Goal: Information Seeking & Learning: Learn about a topic

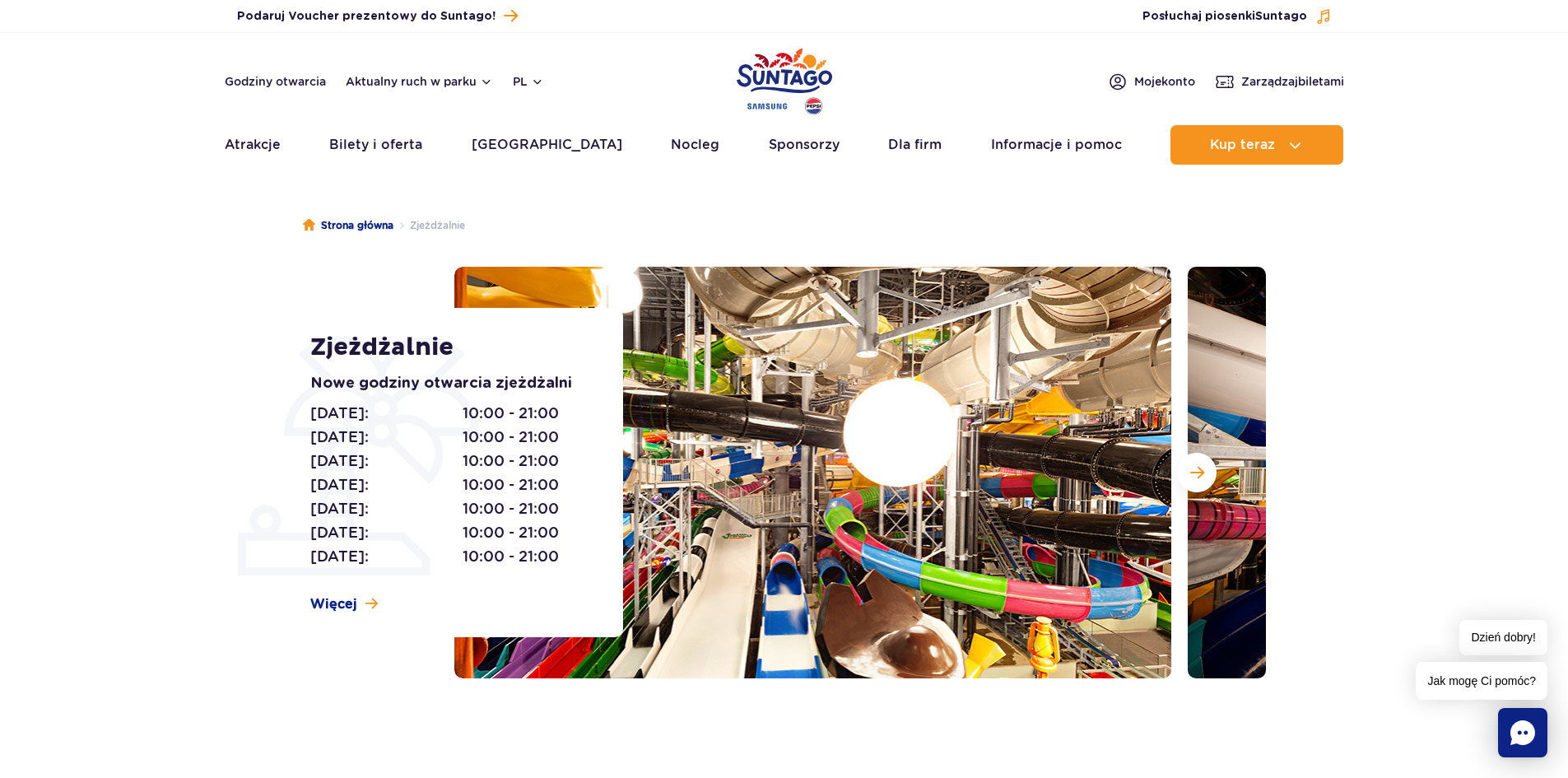
click at [236, 471] on section "Zjeżdżalnie Nowe godziny otwarcia zjeżdżalni [DATE]: 10:00 - 21:00 [DATE]: 10:0…" at bounding box center [784, 473] width 1568 height 412
drag, startPoint x: 442, startPoint y: 500, endPoint x: 596, endPoint y: 578, distance: 172.6
click at [595, 576] on div "Zjeżdżalnie Nowe godziny otwarcia zjeżdżalni [DATE]: 10:00 - 21:00 [DATE]: 10:0…" at bounding box center [456, 473] width 333 height 330
drag, startPoint x: 422, startPoint y: 449, endPoint x: 556, endPoint y: 481, distance: 137.8
click at [556, 479] on div "[DATE]: 10:00 - 21:00 [DATE]: 10:00 - 21:00 [DATE]: 10:00 - 21:00 [DATE]: 10:00…" at bounding box center [447, 486] width 276 height 167
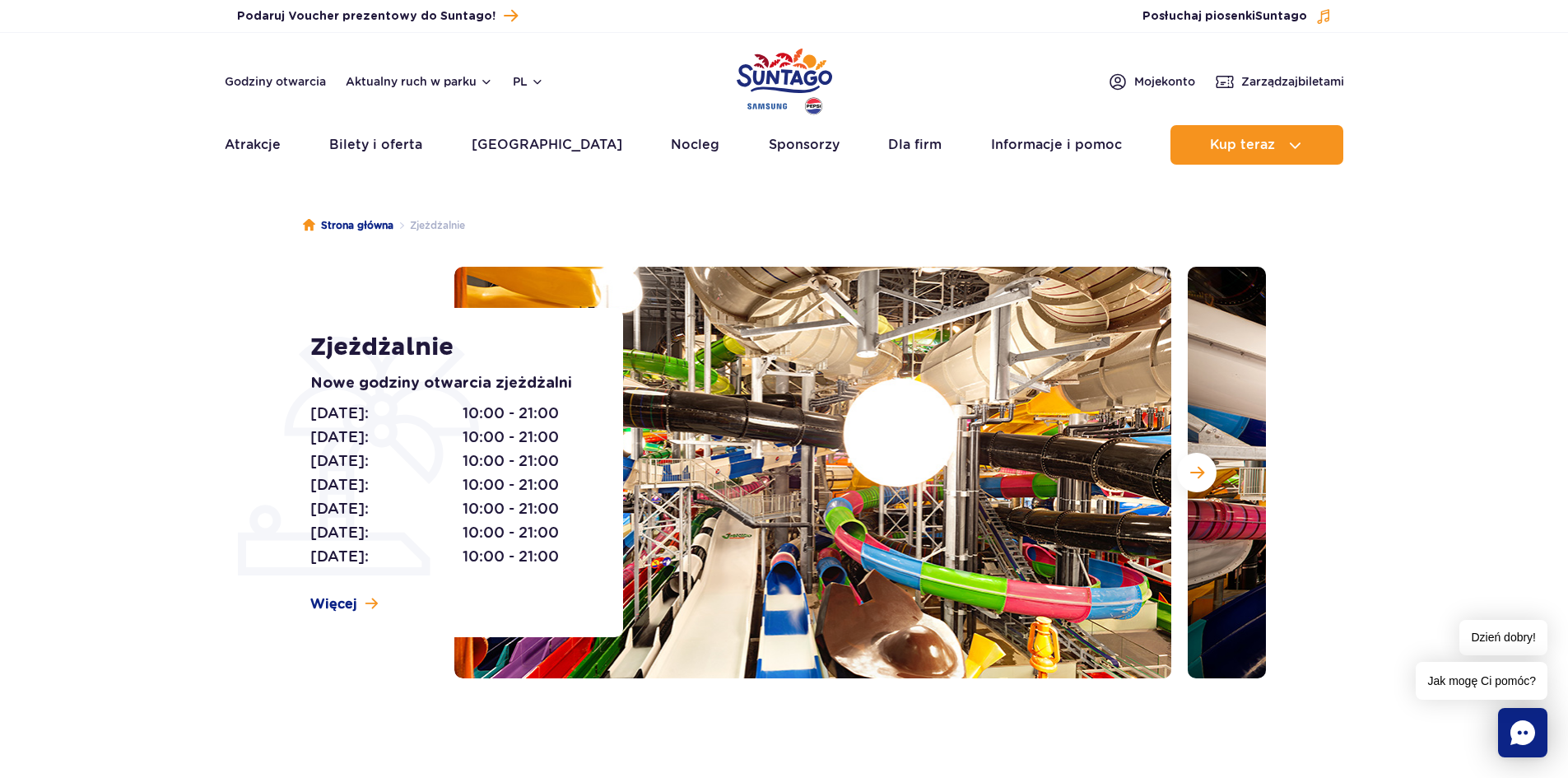
click at [385, 336] on h1 "Zjeżdżalnie" at bounding box center [447, 347] width 276 height 29
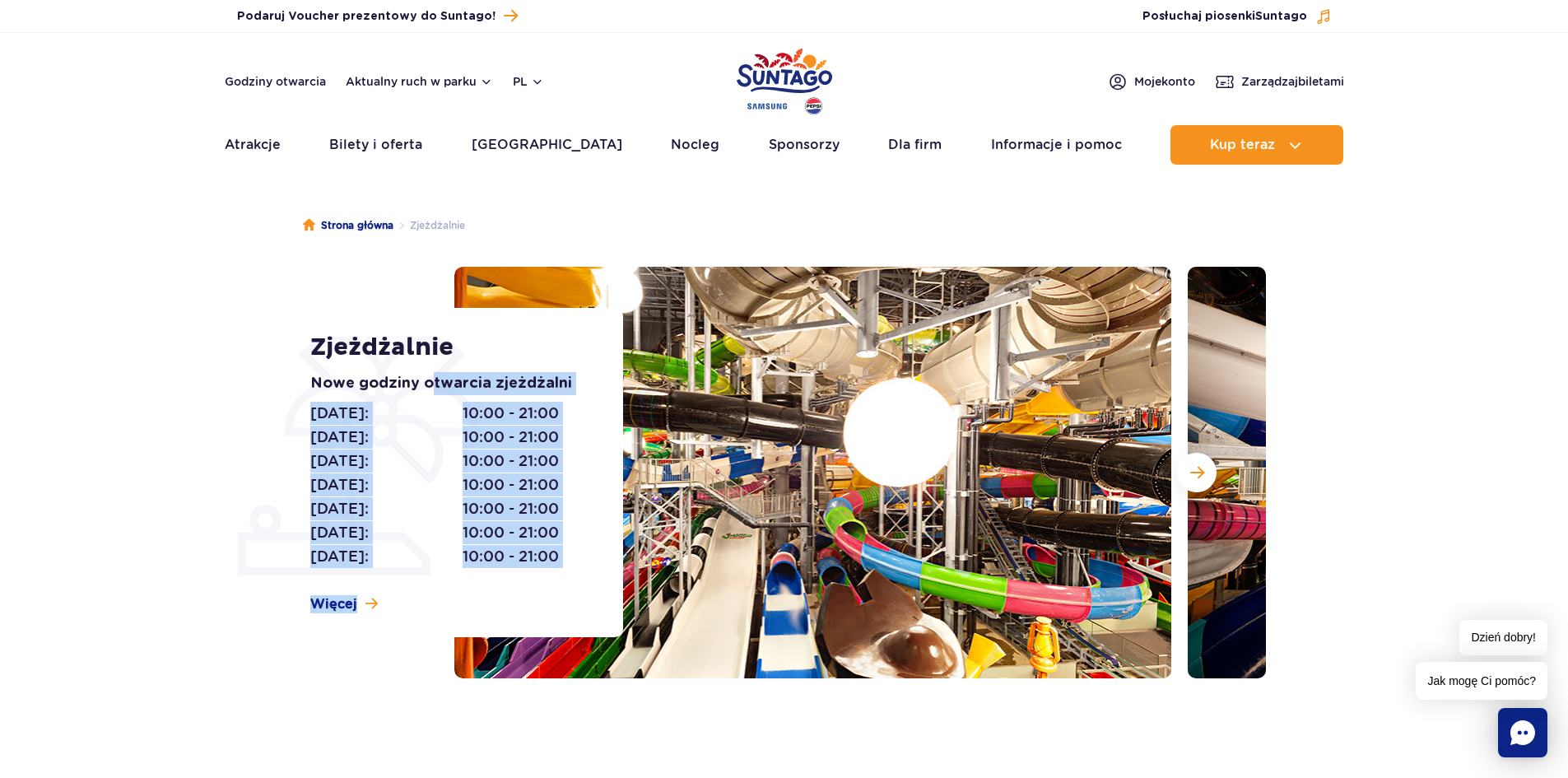
drag, startPoint x: 433, startPoint y: 377, endPoint x: 567, endPoint y: 568, distance: 233.3
click at [627, 651] on div "Zjeżdżalnie Nowe godziny otwarcia zjeżdżalni [DATE]: 10:00 - 21:00 [DATE]: 10:0…" at bounding box center [784, 473] width 988 height 412
click at [192, 351] on section "Zjeżdżalnie Nowe godziny otwarcia zjeżdżalni [DATE]: 10:00 - 21:00 [DATE]: 10:0…" at bounding box center [784, 473] width 1568 height 412
drag, startPoint x: 284, startPoint y: 349, endPoint x: 765, endPoint y: 733, distance: 615.5
click at [765, 733] on div "Strona główna Zjeżdżalnie Zjeżdżalnie Nowe godziny otwarcia zjeżdżalni [DATE]: …" at bounding box center [784, 481] width 1568 height 593
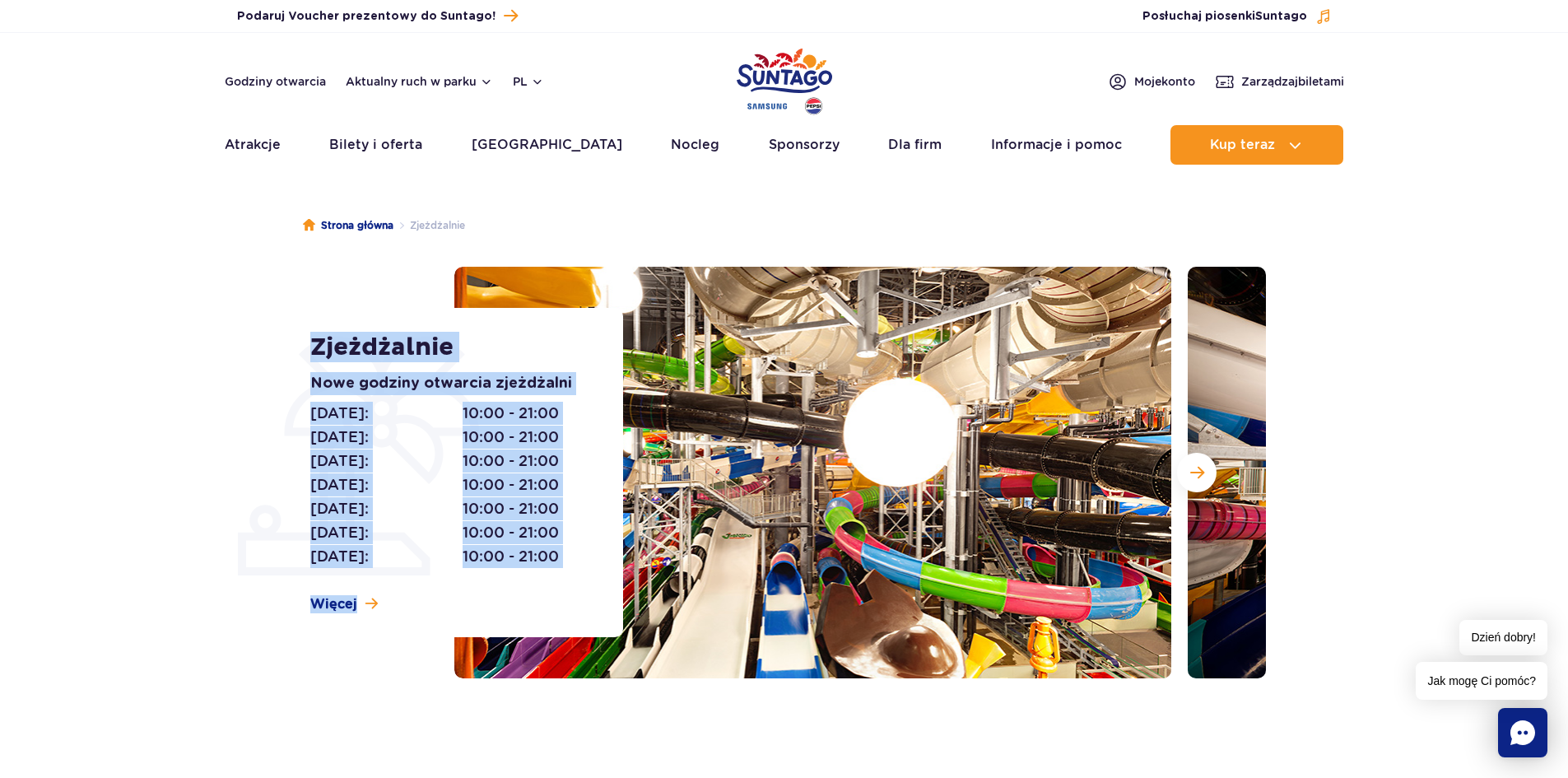
click at [378, 710] on div "Strona główna Zjeżdżalnie Zjeżdżalnie Nowe godziny otwarcia zjeżdżalni [DATE]: …" at bounding box center [784, 481] width 1568 height 593
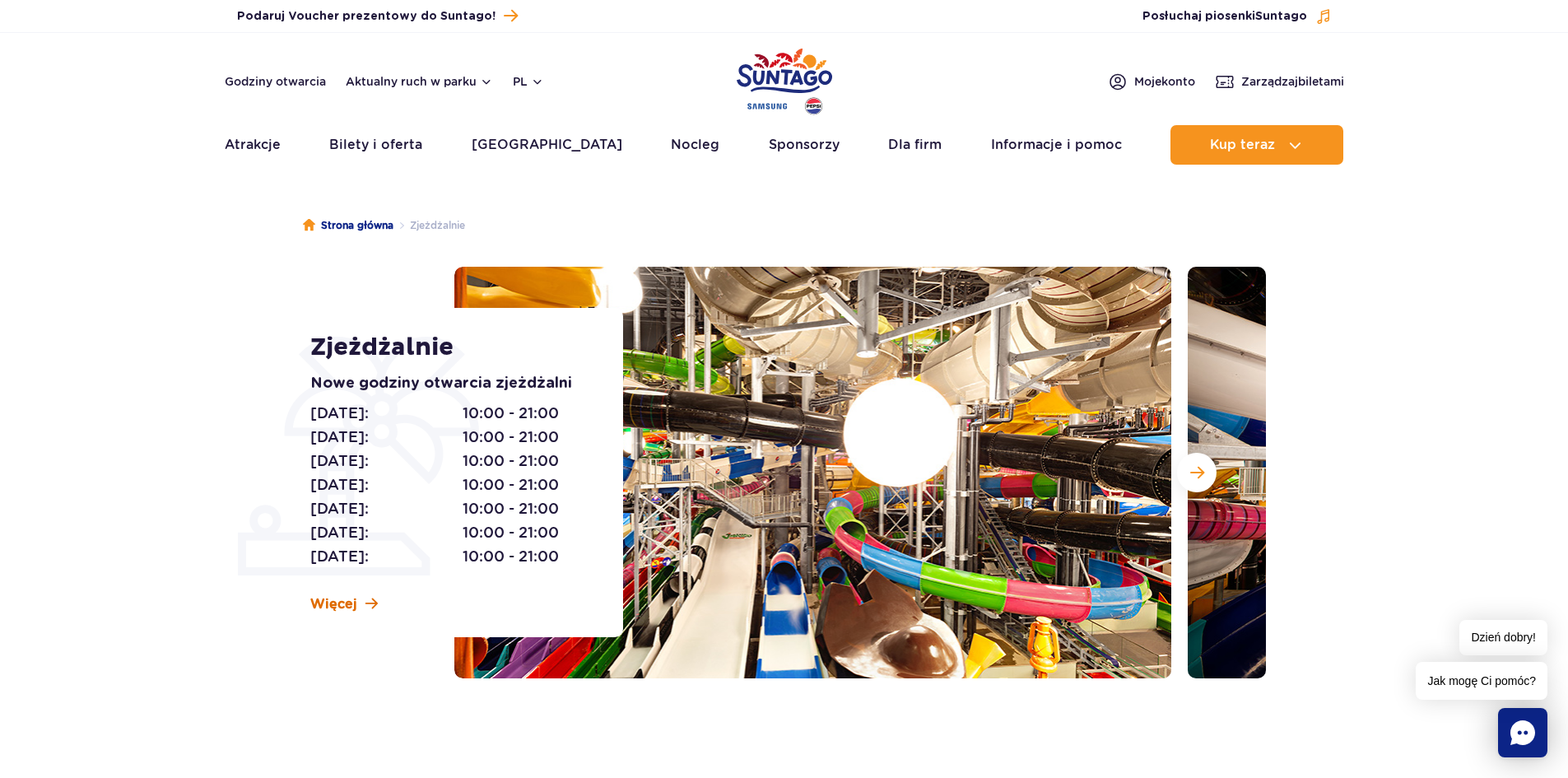
click at [337, 605] on span "Więcej" at bounding box center [333, 604] width 47 height 18
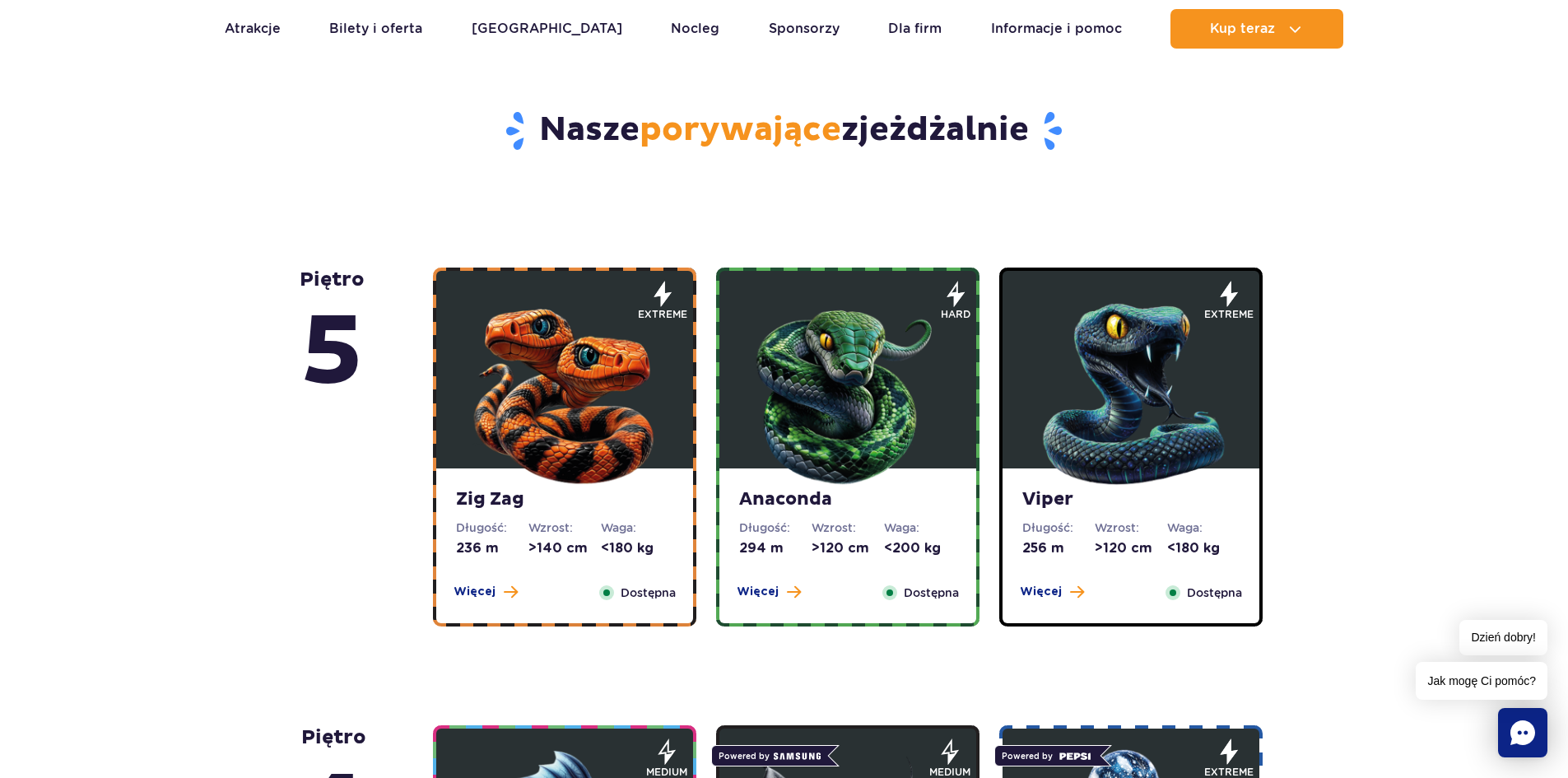
scroll to position [830, 0]
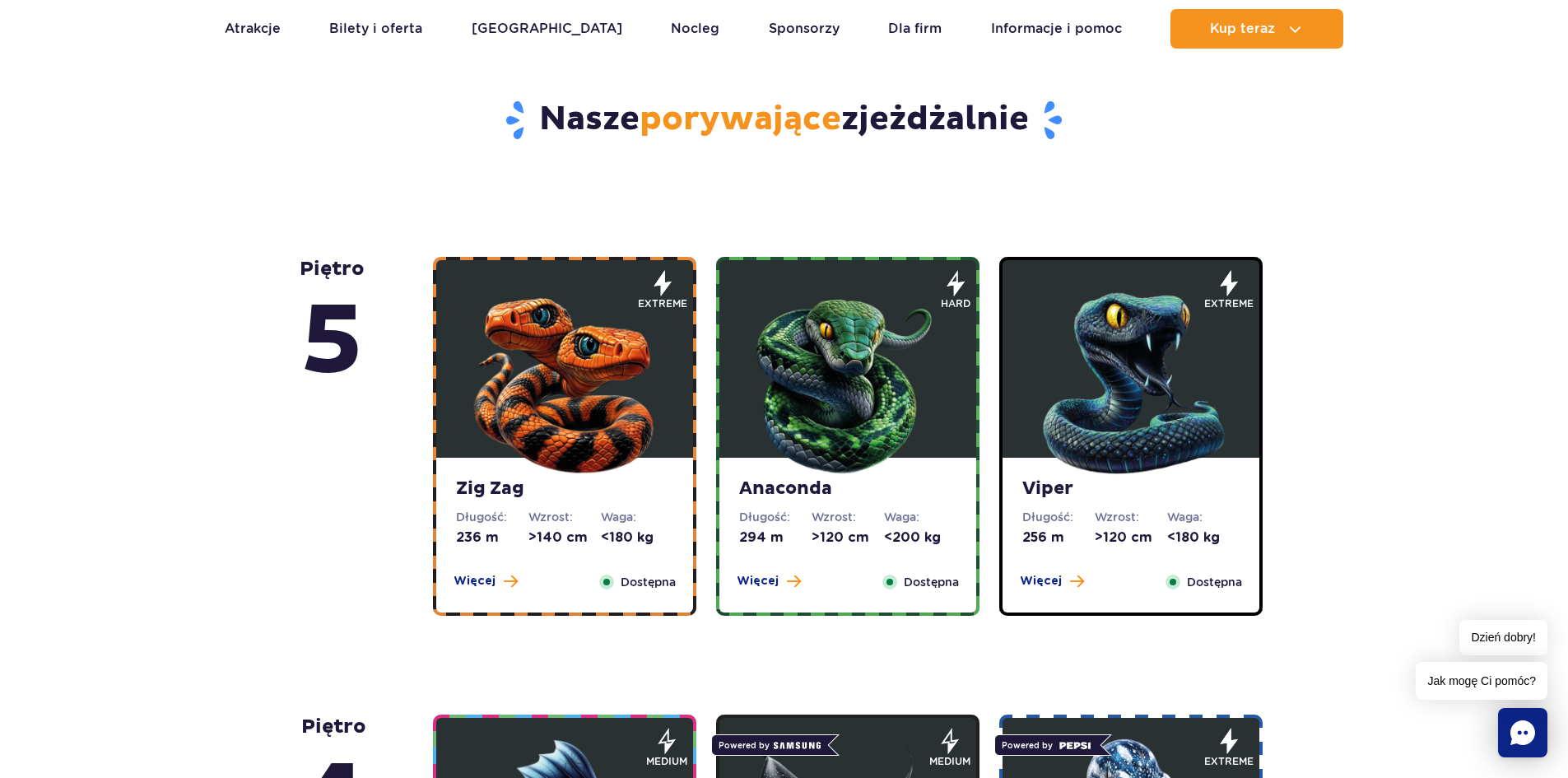
click at [616, 366] on img at bounding box center [564, 379] width 197 height 197
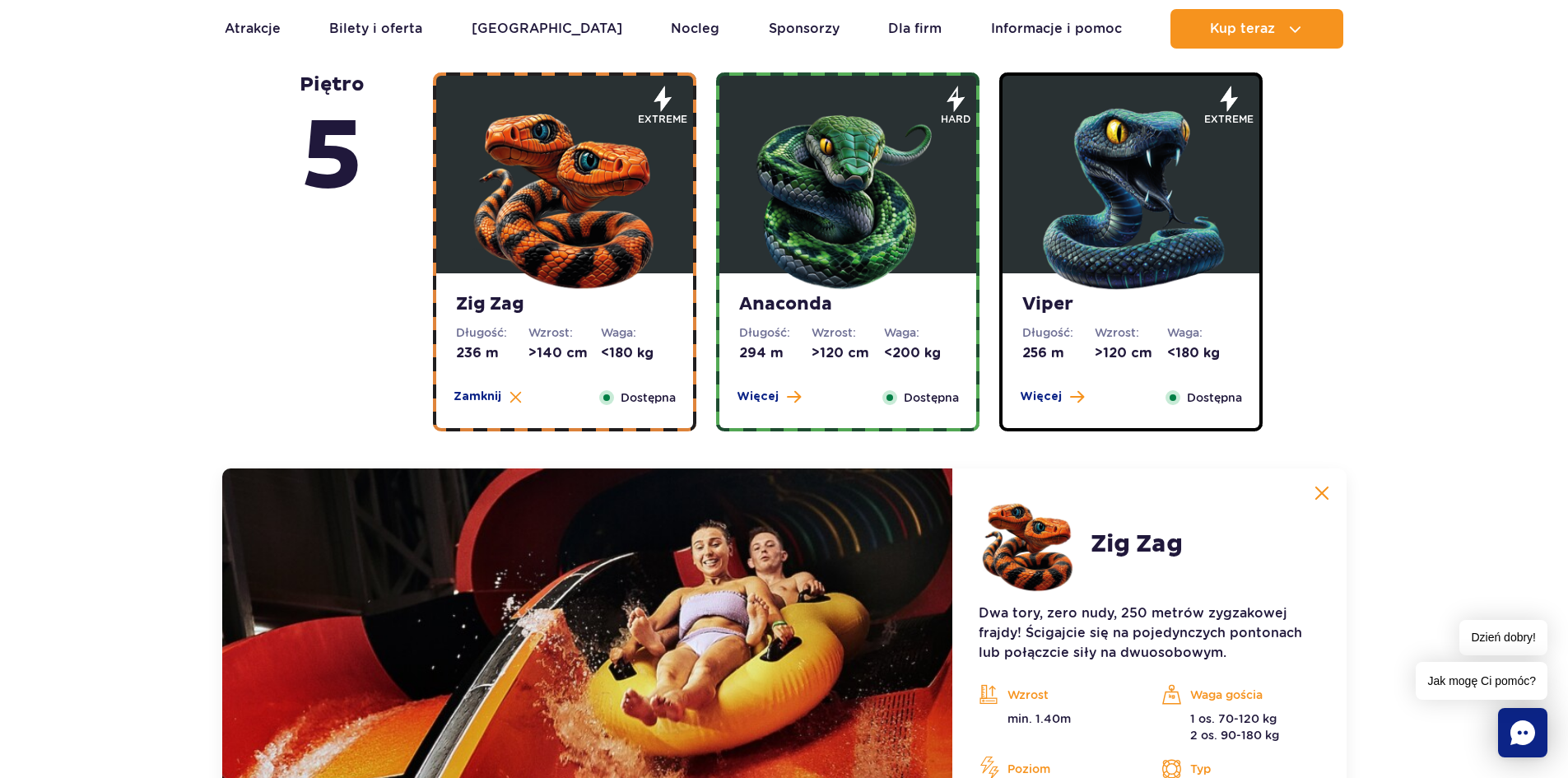
scroll to position [1055, 0]
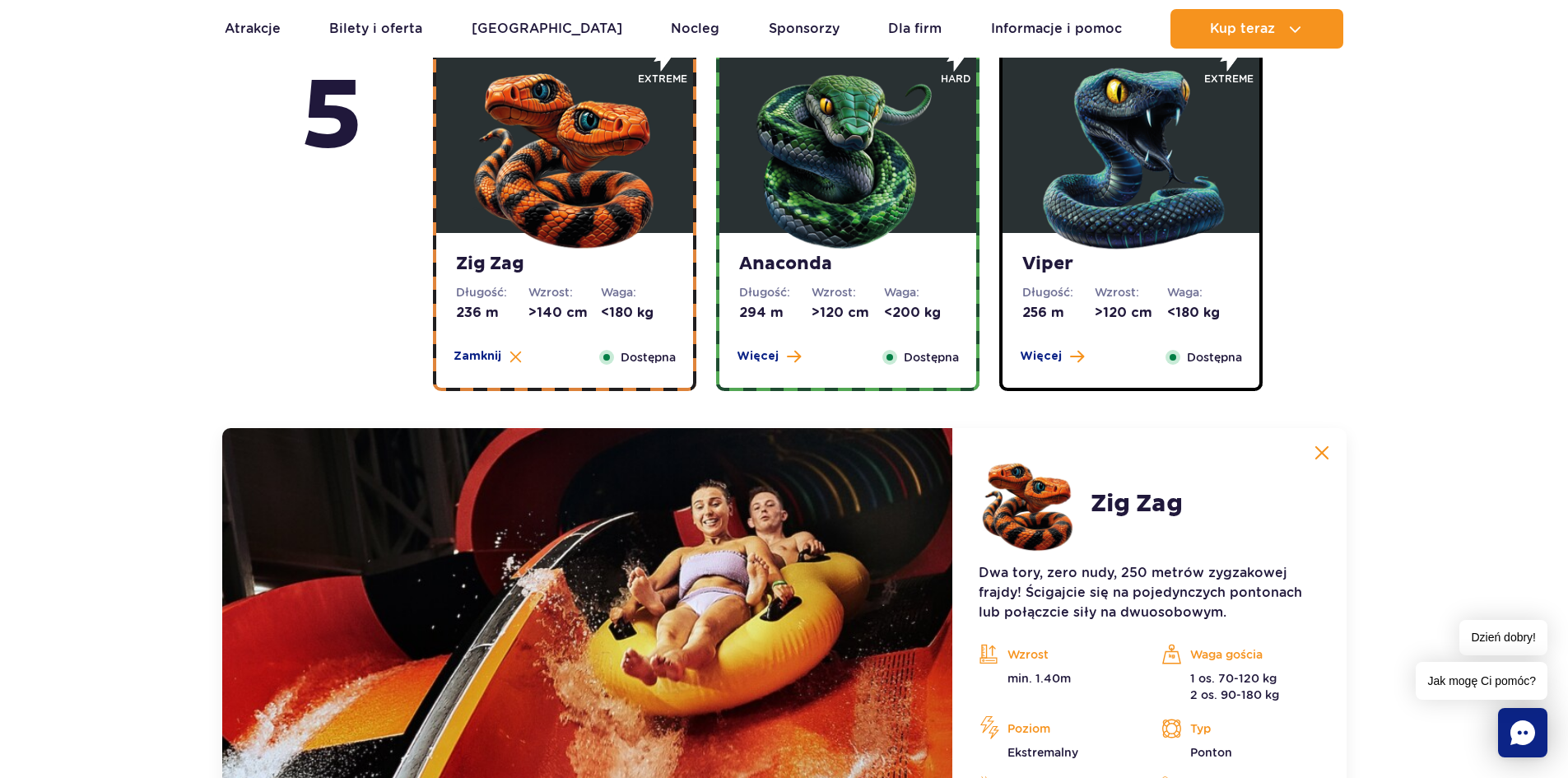
click at [1331, 449] on button at bounding box center [1322, 453] width 33 height 33
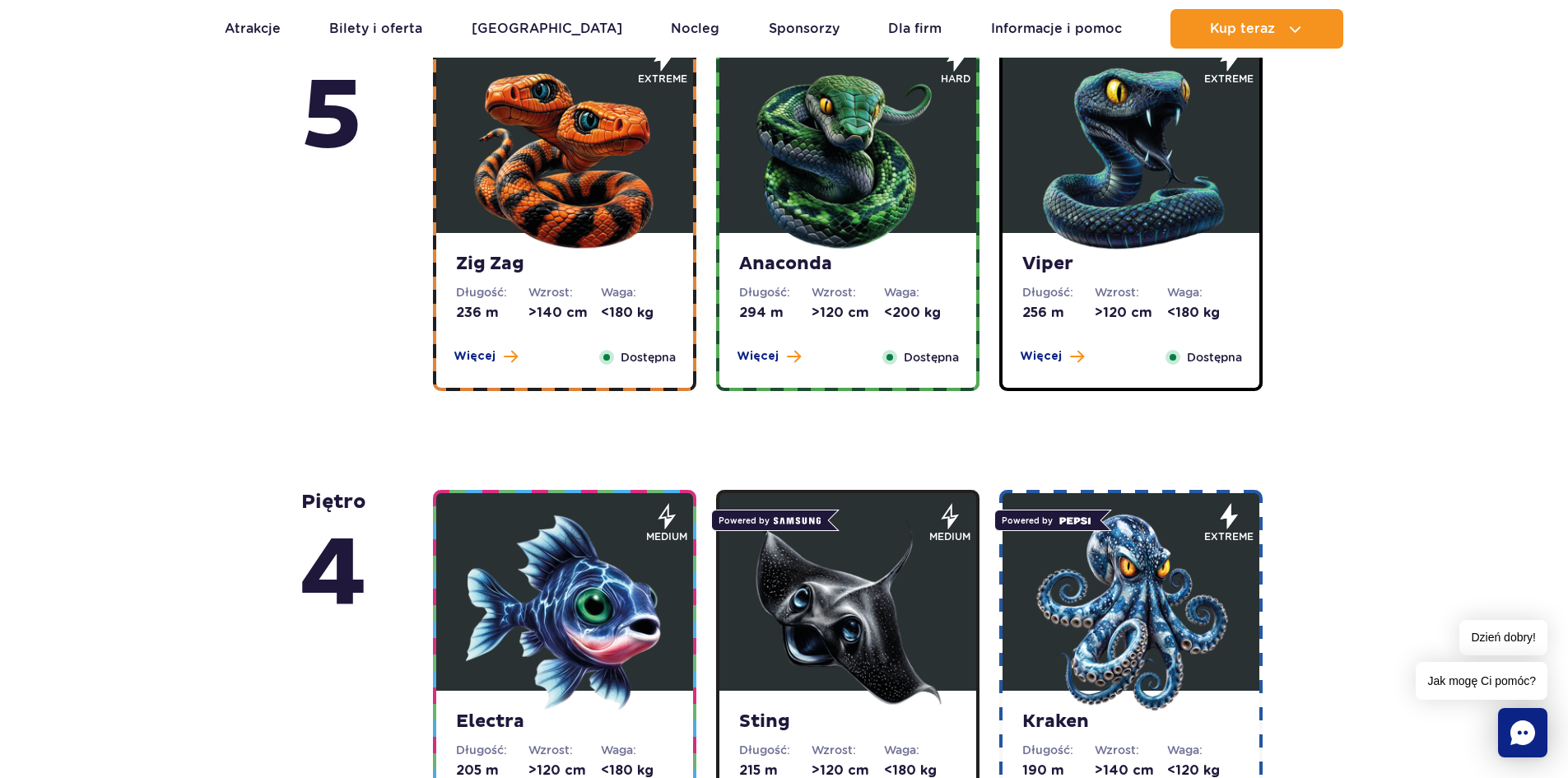
click at [1098, 247] on img at bounding box center [1131, 154] width 197 height 197
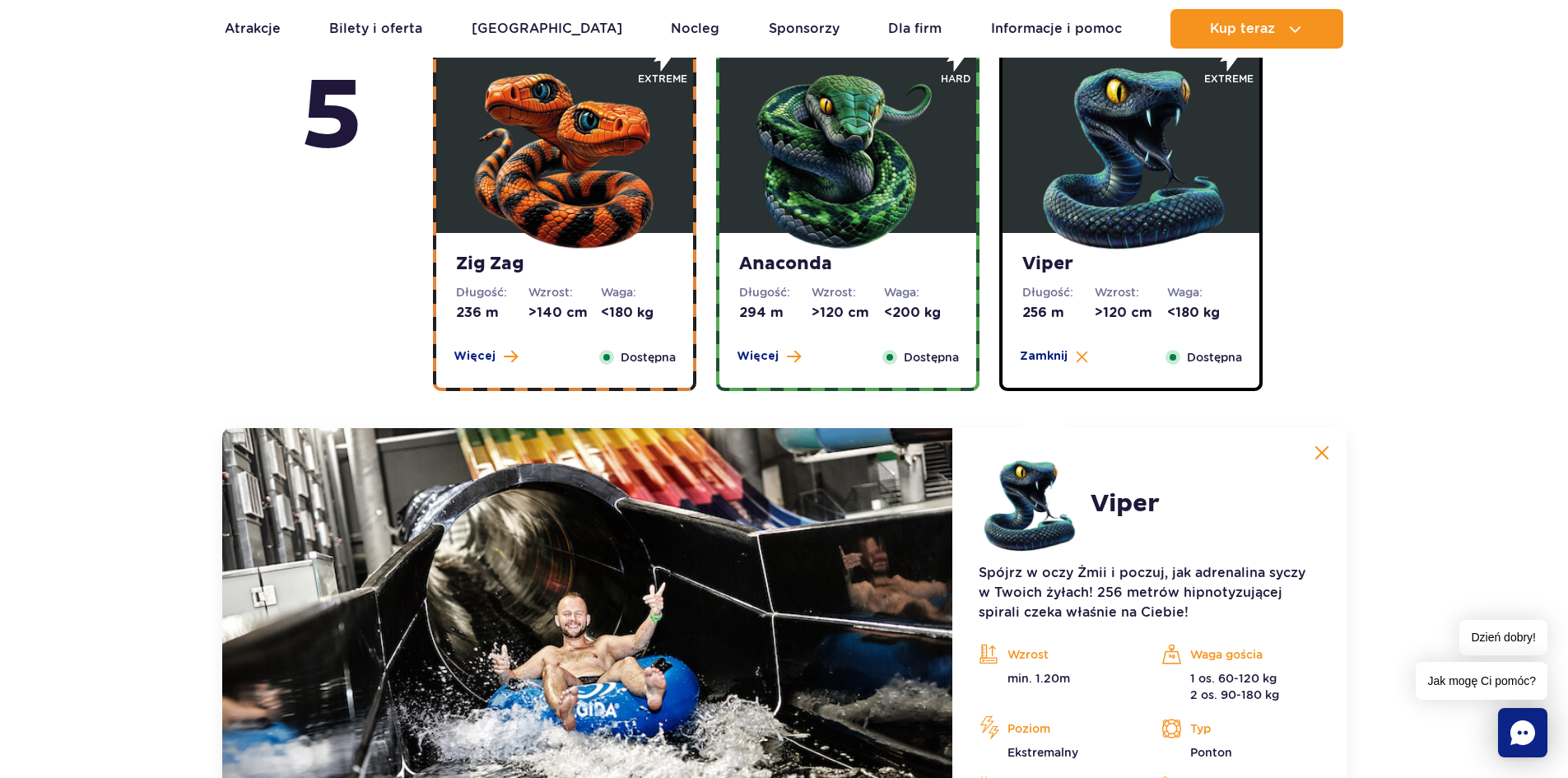
scroll to position [1137, 0]
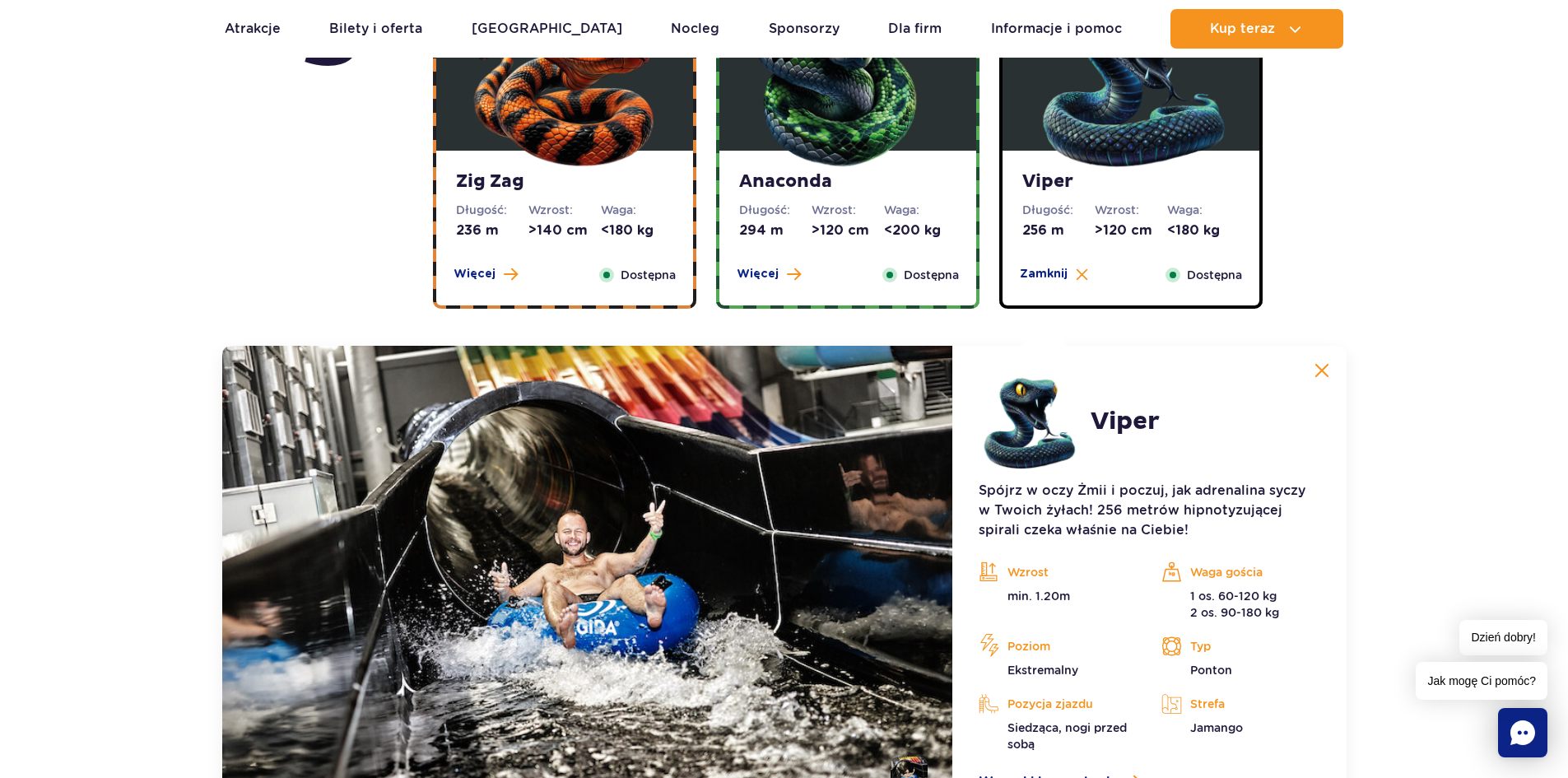
click at [1334, 372] on button at bounding box center [1322, 371] width 33 height 33
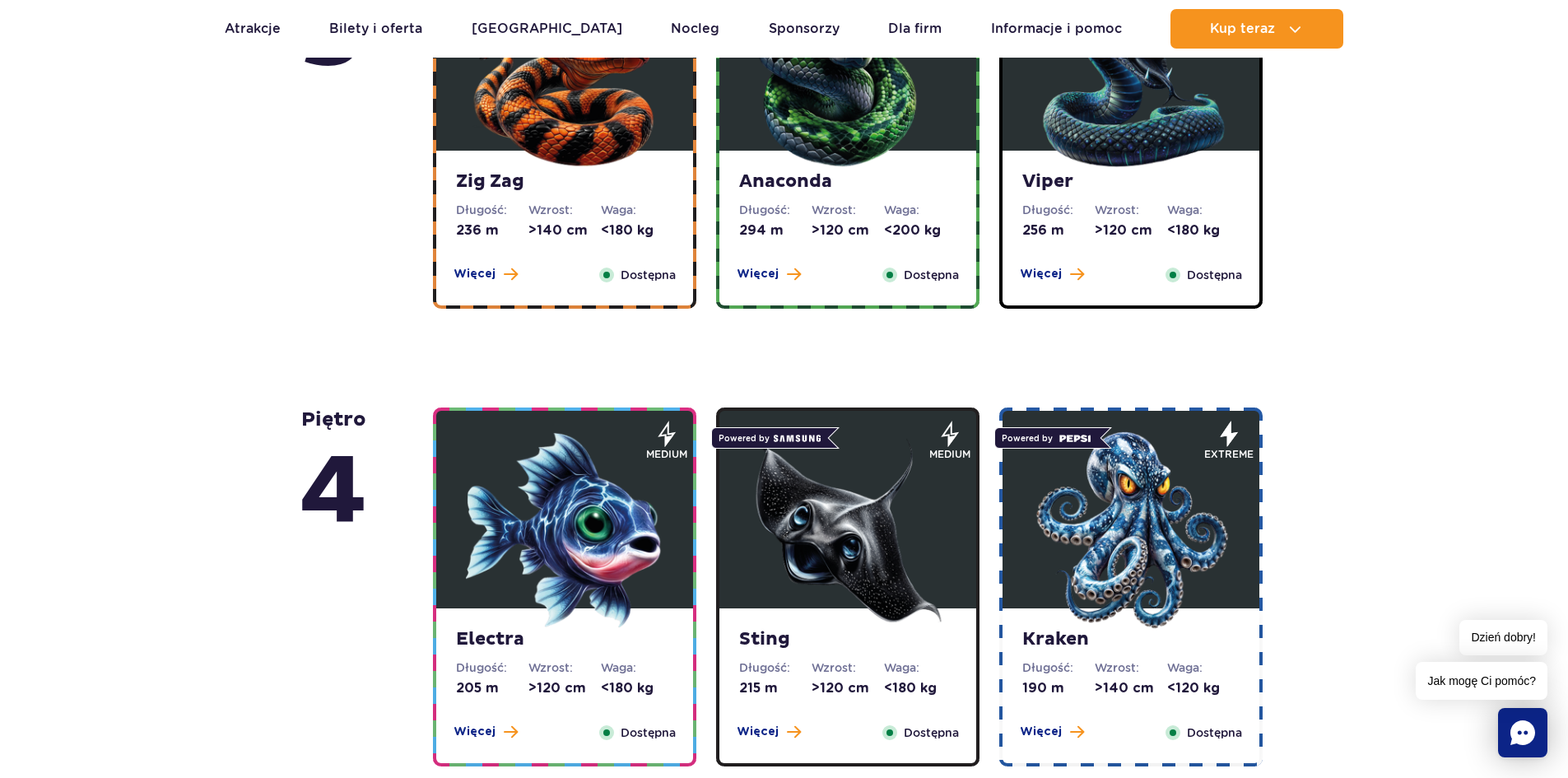
click at [1205, 243] on div "Viper Długość: 256 m Wzrost: >120 cm Waga: <180 kg Więcej Zamknij Dostępna" at bounding box center [1131, 229] width 257 height 155
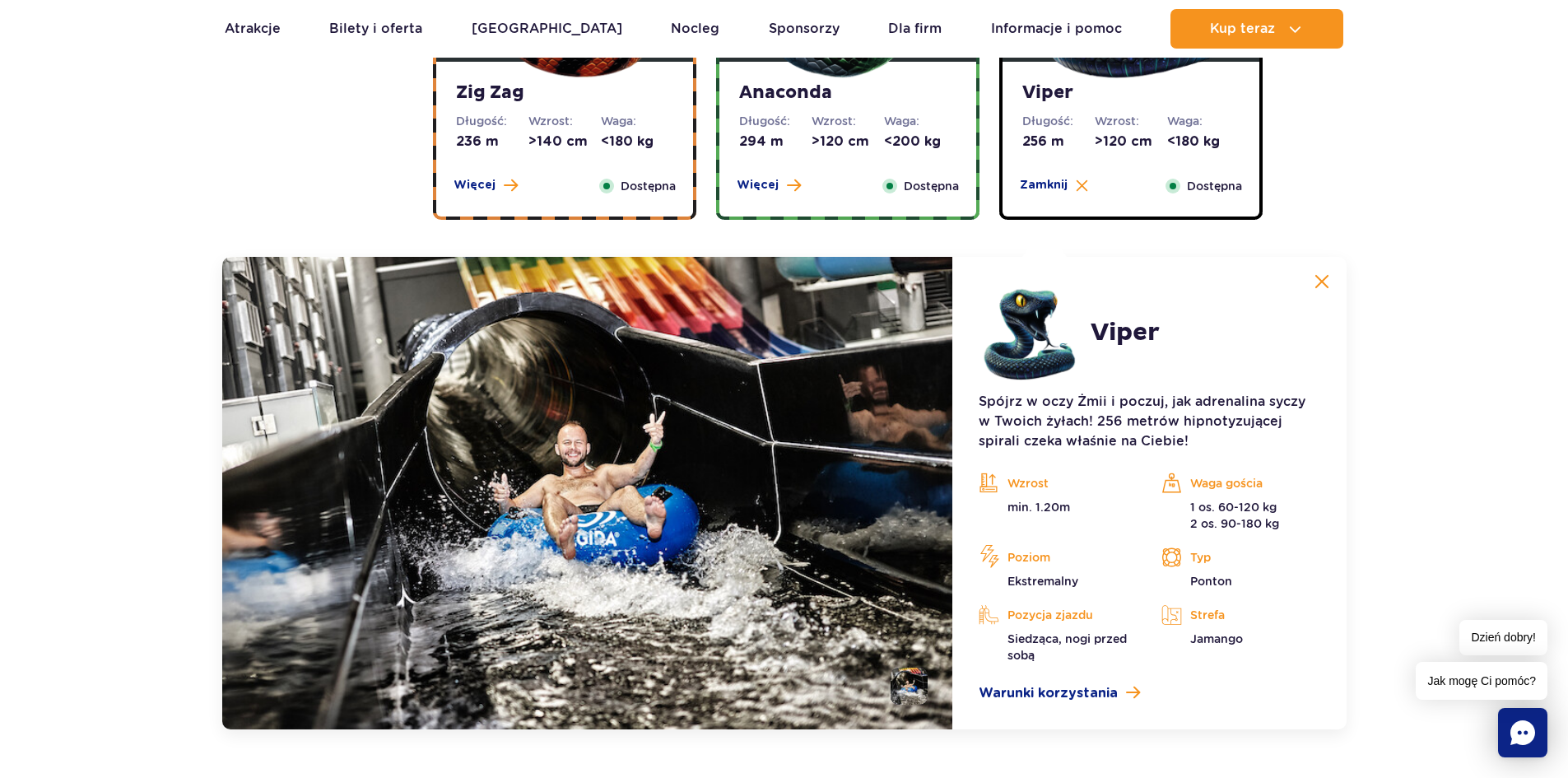
scroll to position [1219, 0]
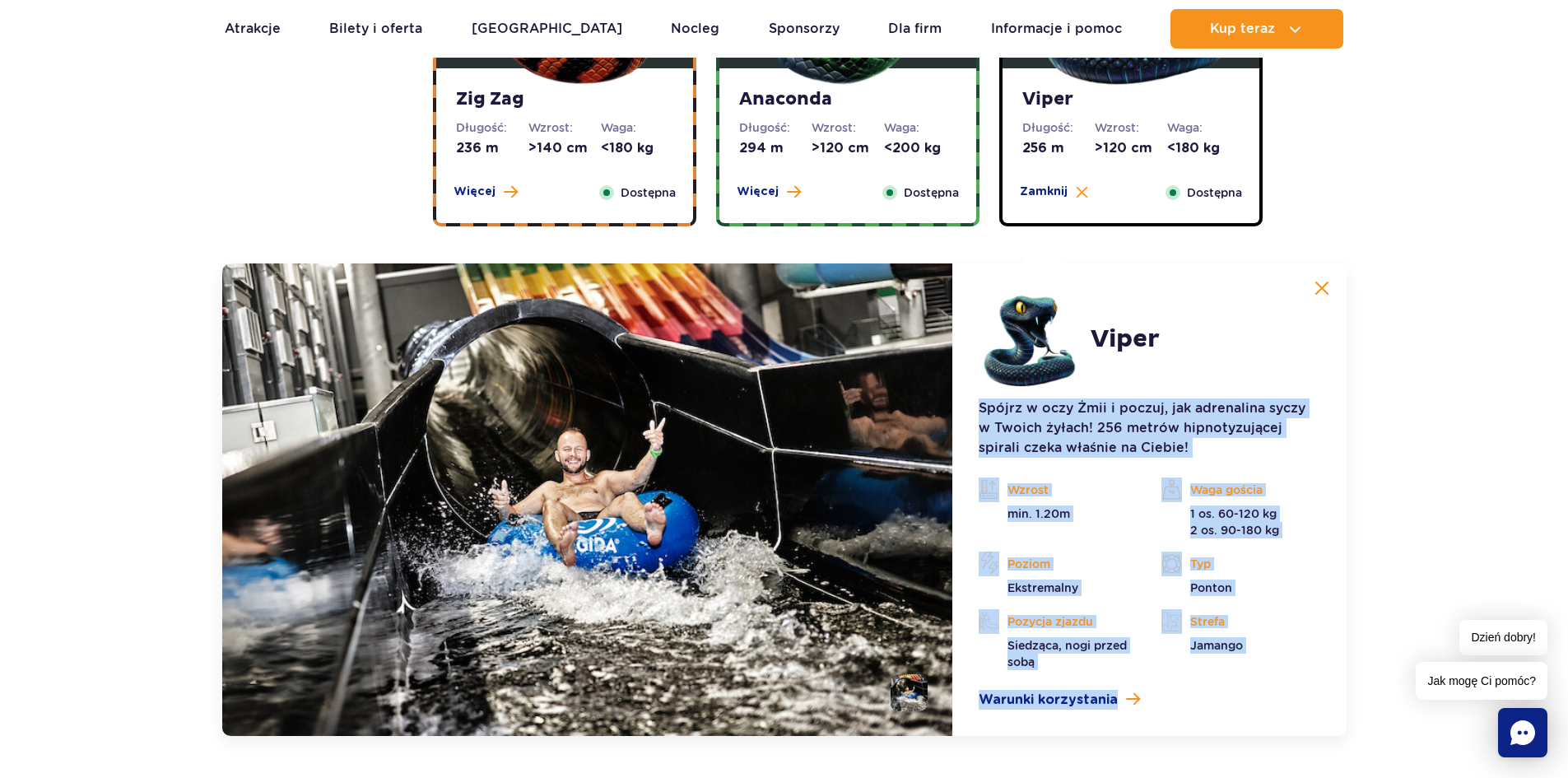
drag, startPoint x: 971, startPoint y: 391, endPoint x: 1240, endPoint y: 715, distance: 421.1
click at [1240, 715] on article "Viper Spójrz w oczy Żmii i poczuj, jak adrenalina syczy w Twoich żyłach! 256 me…" at bounding box center [1148, 500] width 393 height 473
click at [1342, 412] on article "Viper Spójrz w oczy Żmii i poczuj, jak adrenalina syczy w Twoich żyłach! 256 me…" at bounding box center [1148, 500] width 393 height 473
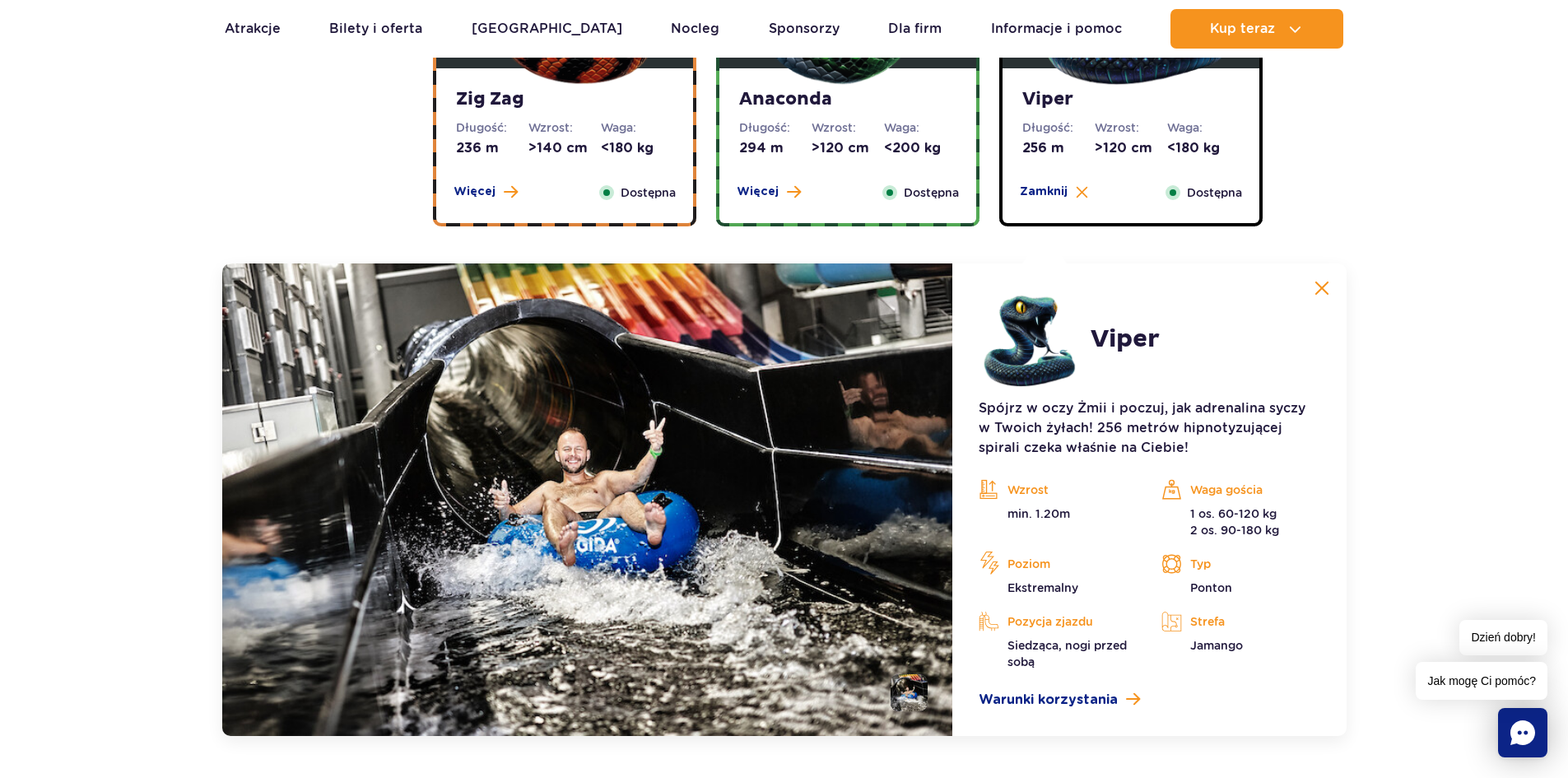
click at [1329, 298] on button at bounding box center [1322, 288] width 33 height 33
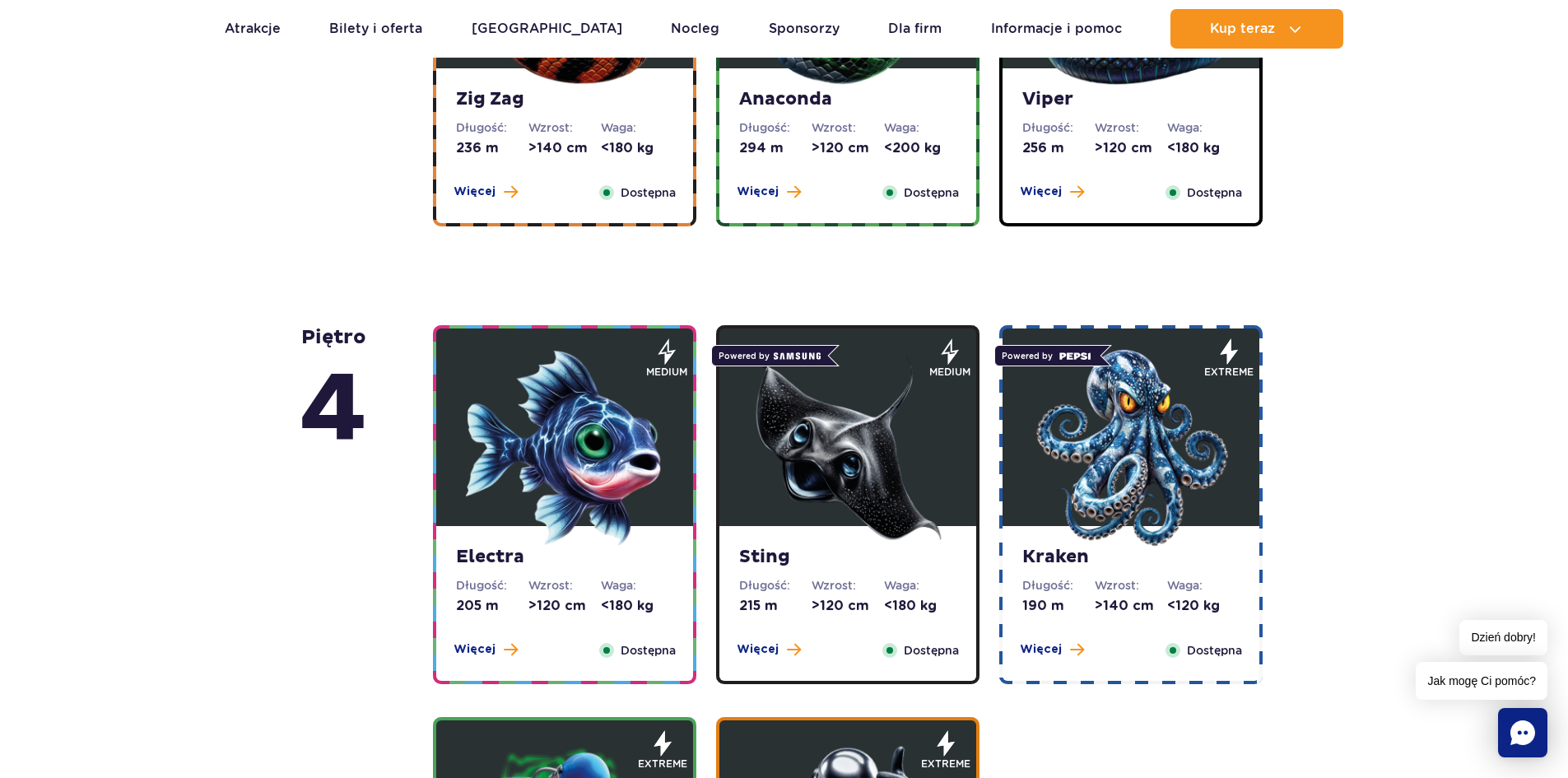
click at [662, 441] on img at bounding box center [564, 447] width 197 height 197
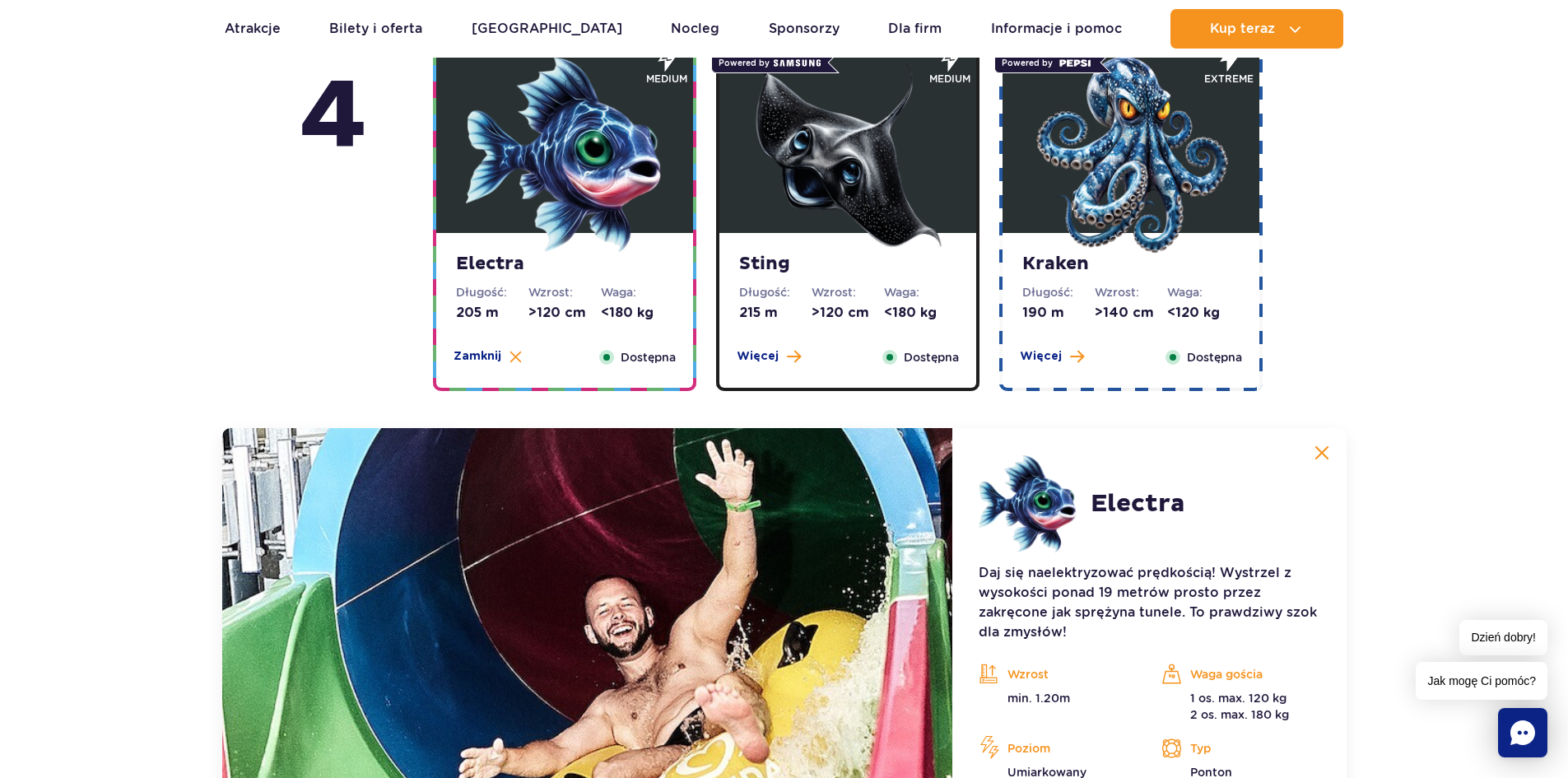
scroll to position [1348, 0]
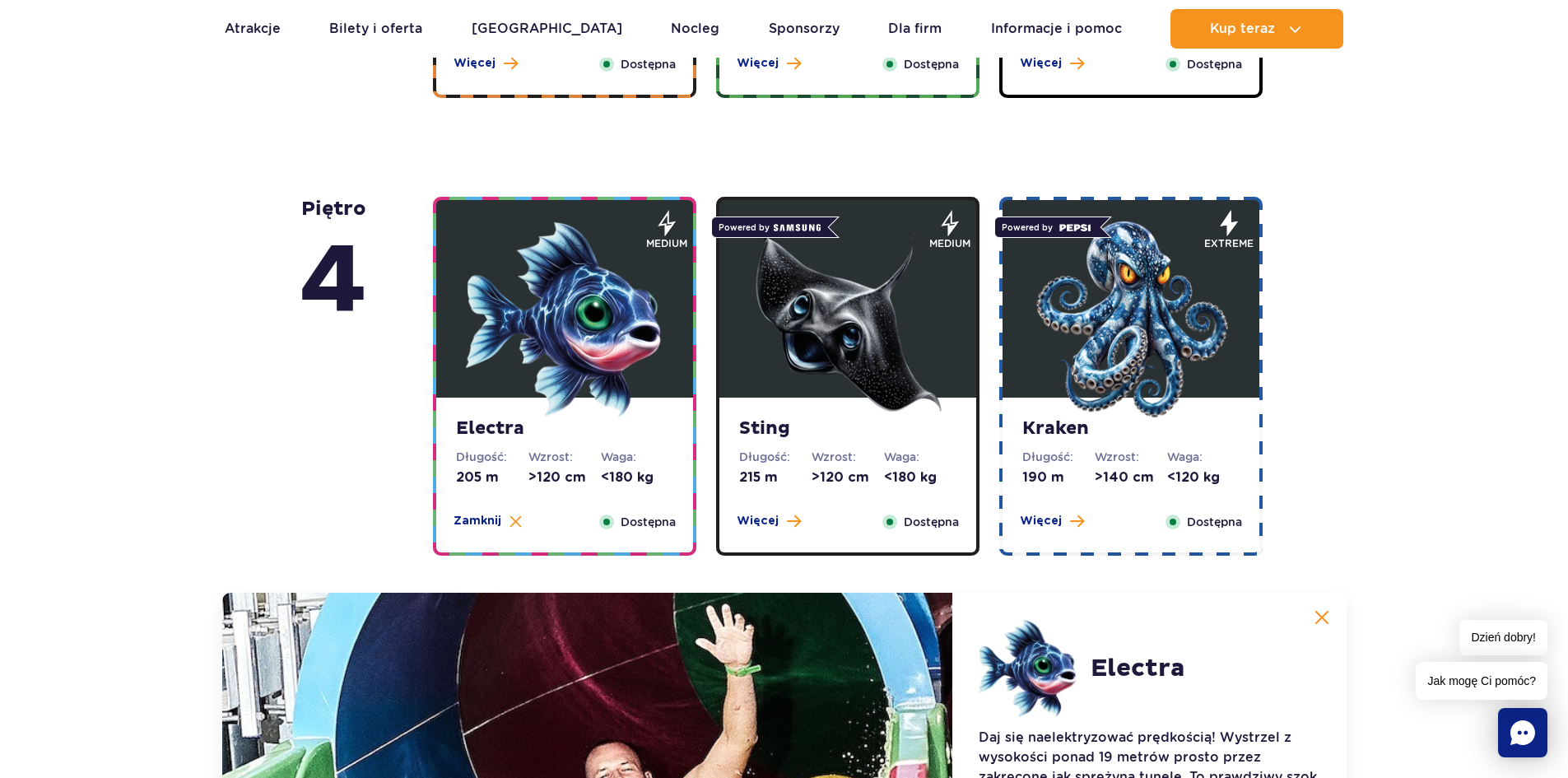
click at [853, 412] on img at bounding box center [847, 319] width 197 height 197
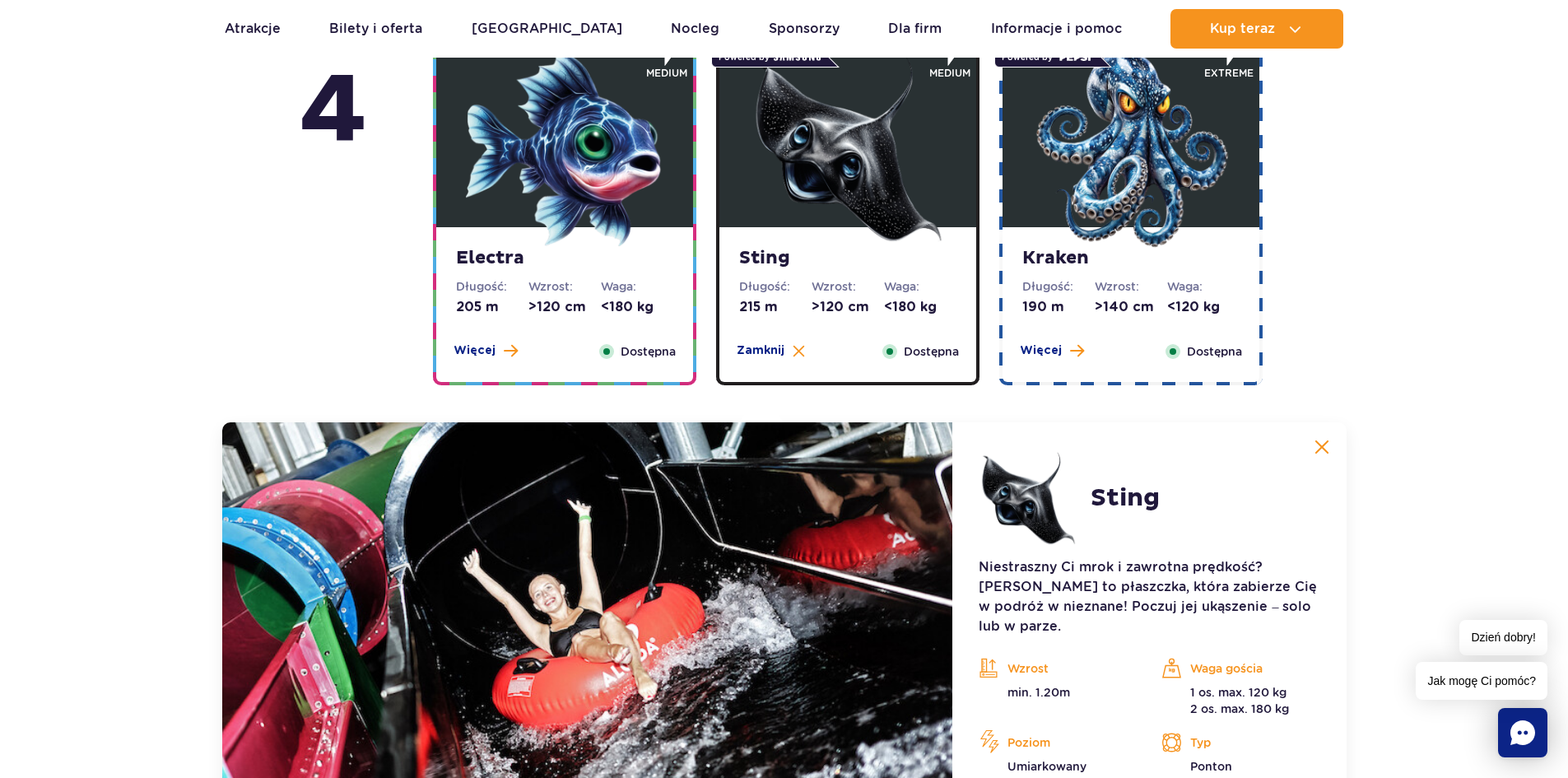
scroll to position [1430, 0]
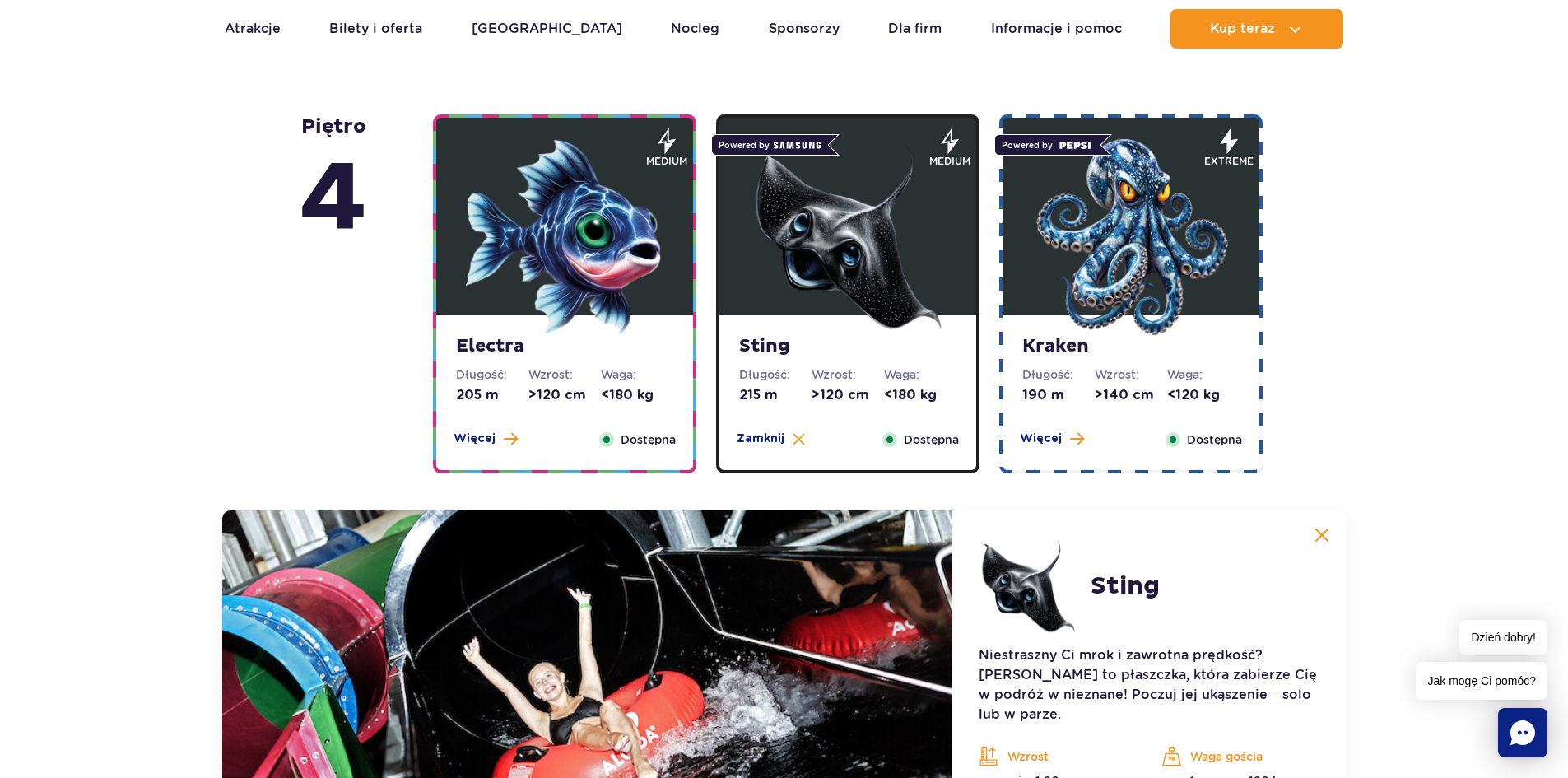
click at [1069, 342] on strong "Kraken" at bounding box center [1132, 347] width 218 height 24
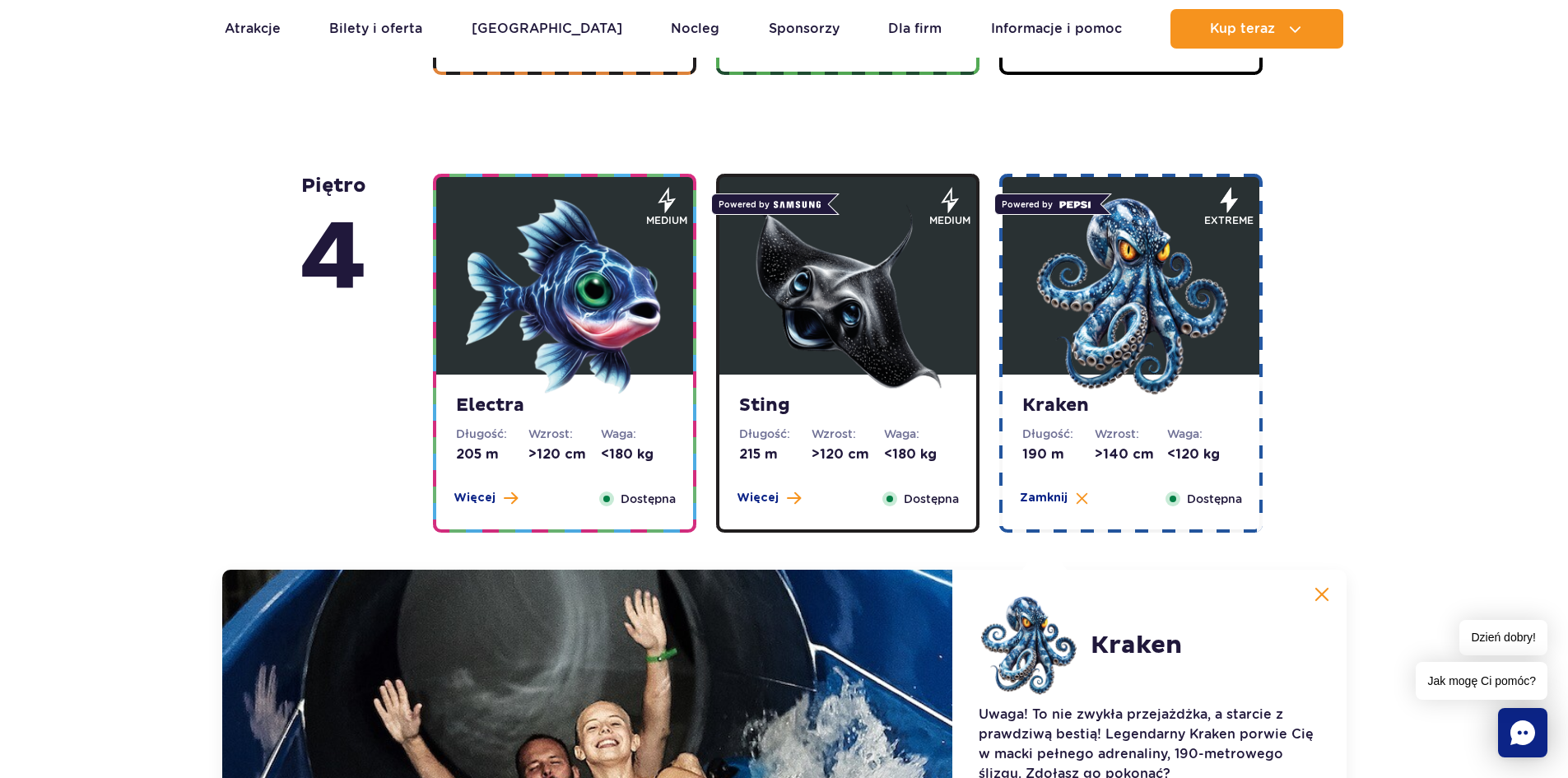
scroll to position [1348, 0]
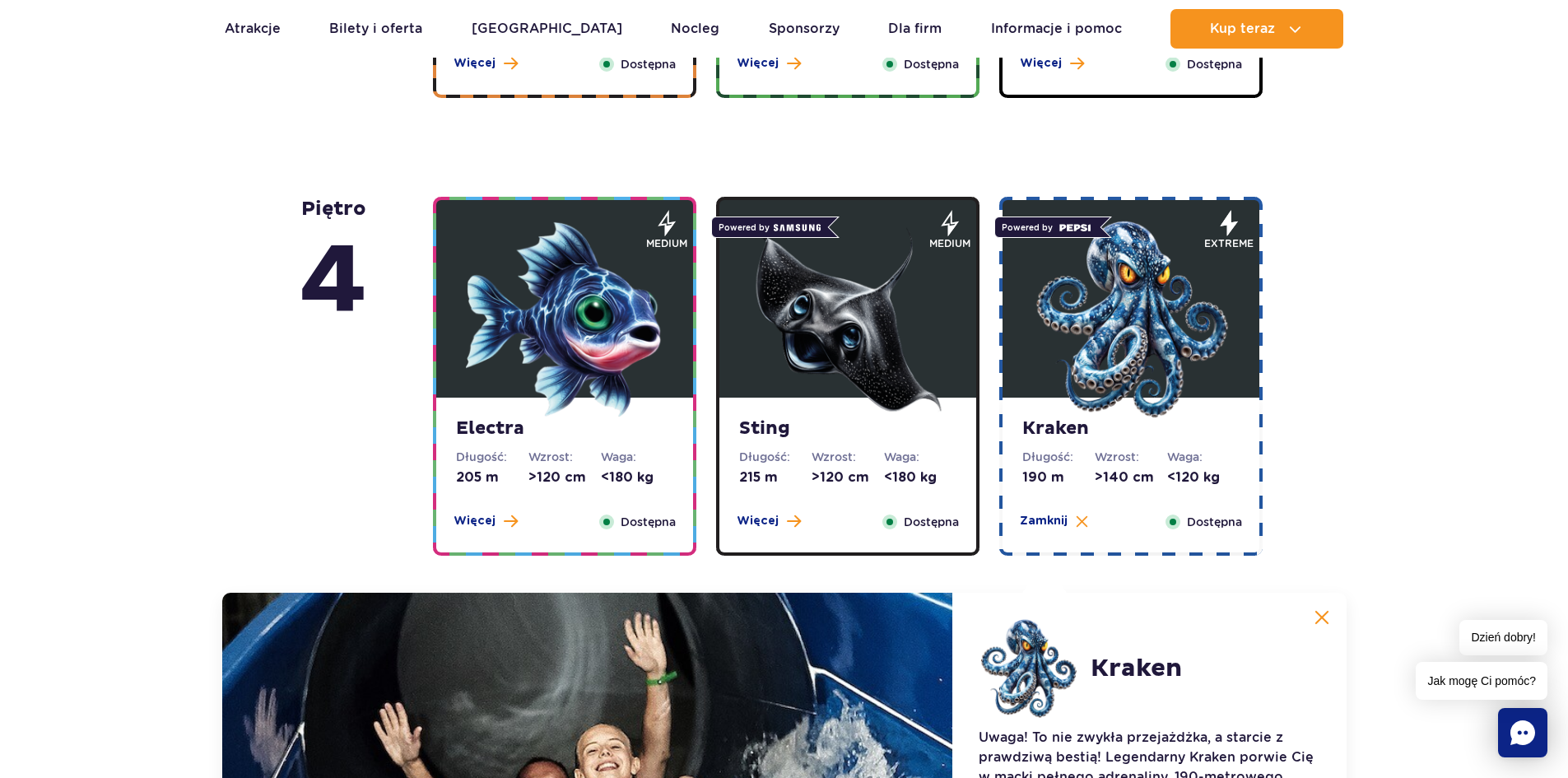
click at [1322, 602] on button at bounding box center [1322, 618] width 33 height 33
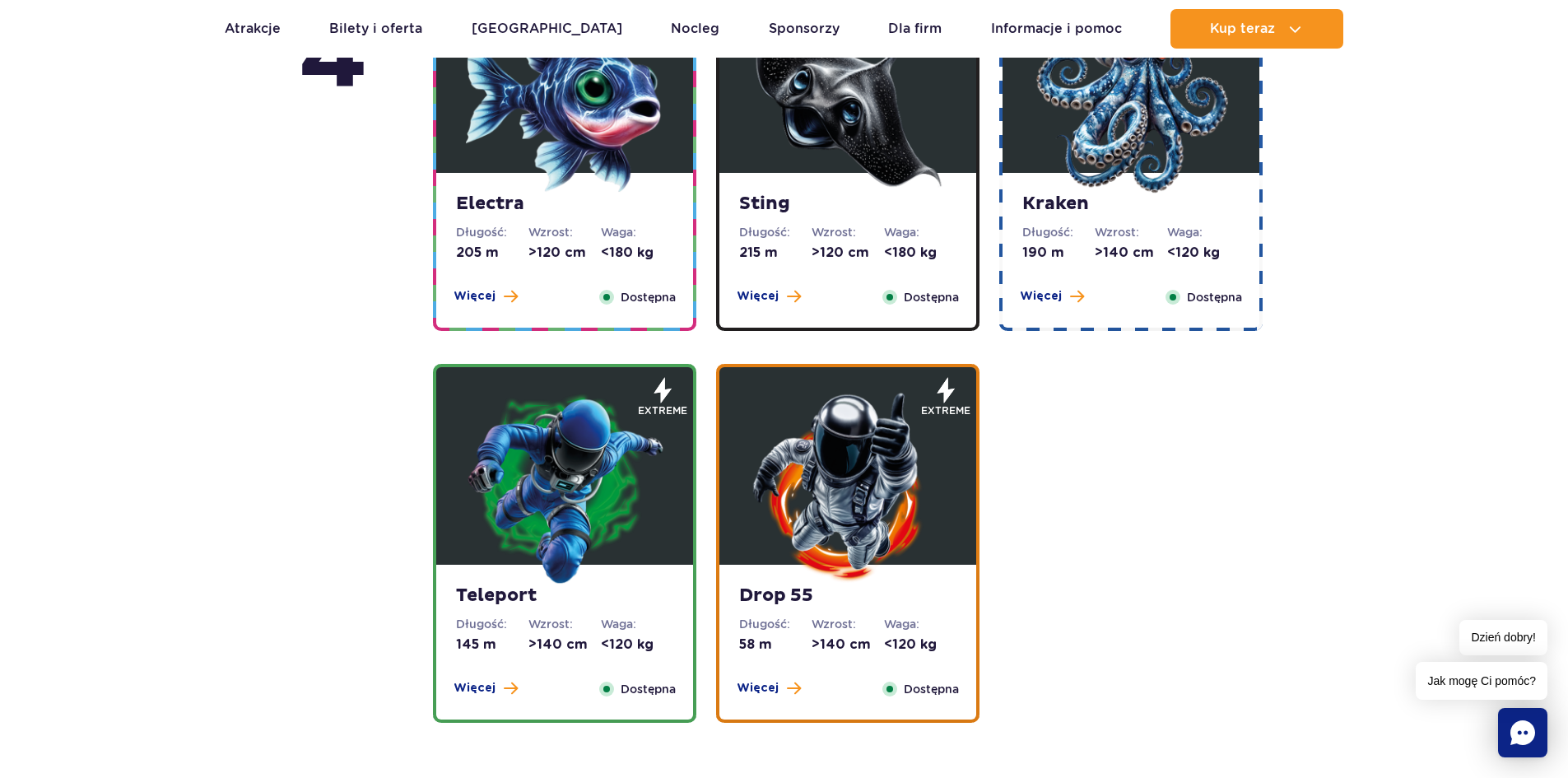
scroll to position [1678, 0]
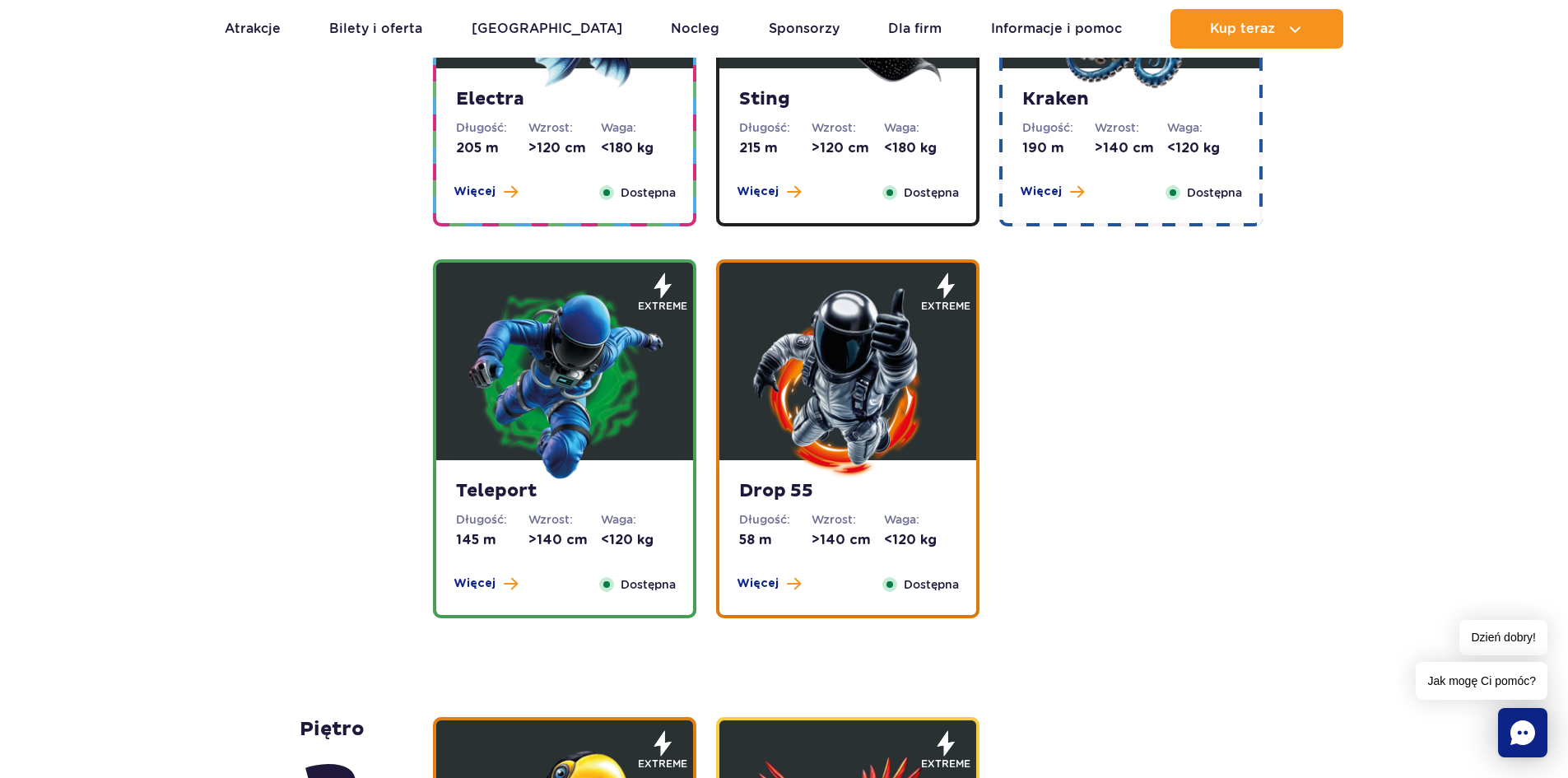
click at [611, 399] on img at bounding box center [564, 382] width 197 height 197
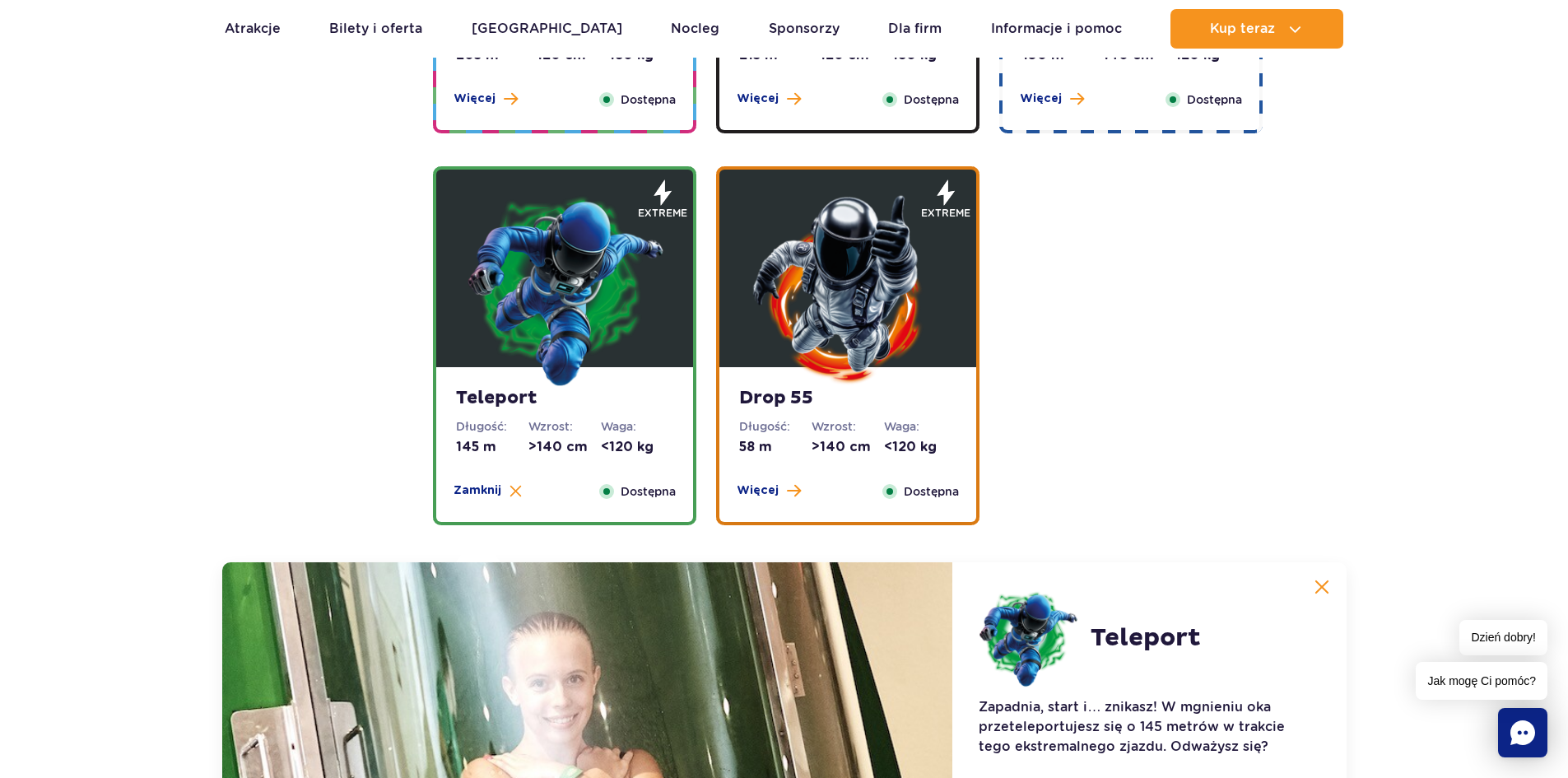
scroll to position [1740, 0]
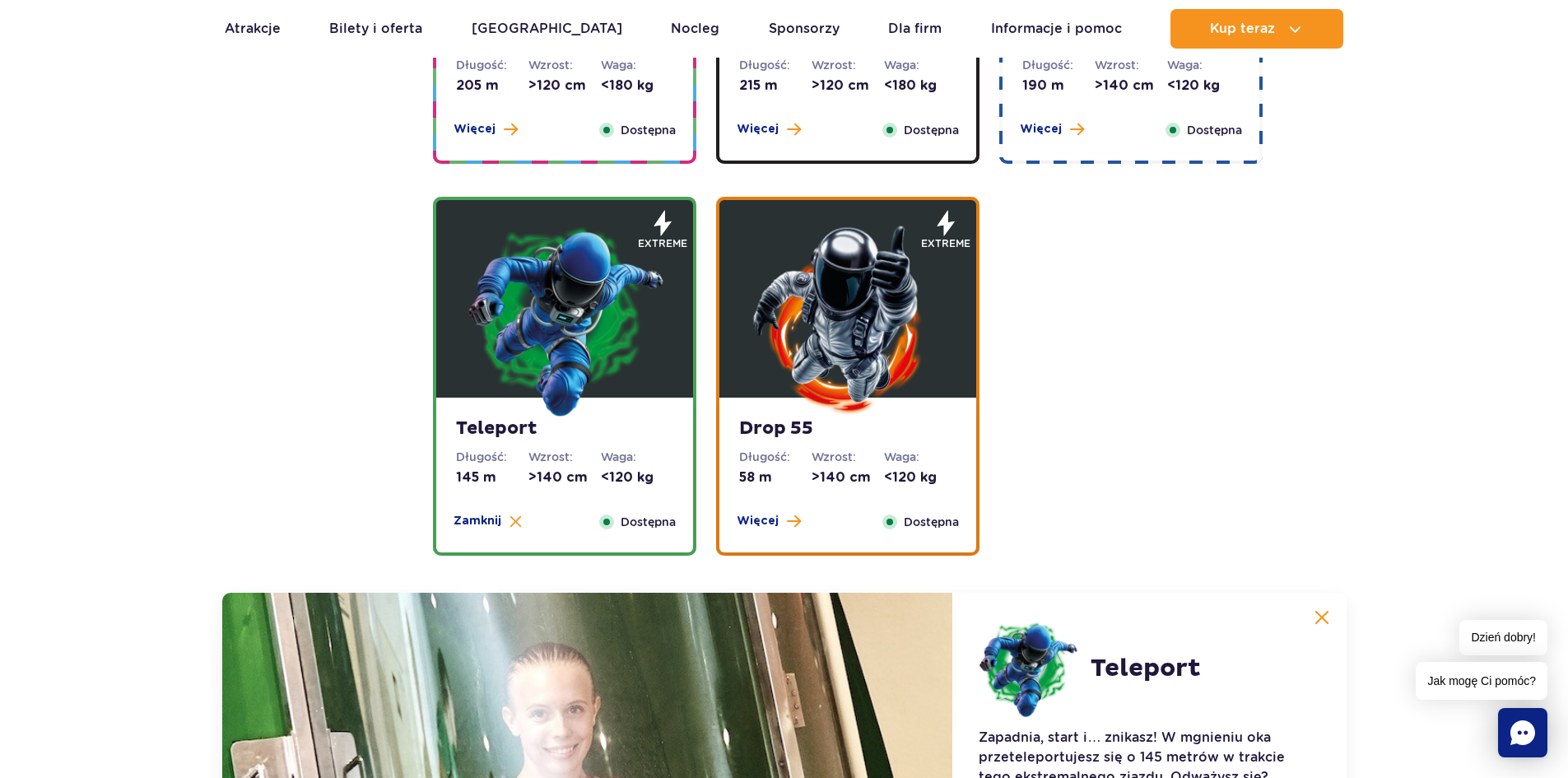
click at [839, 397] on img at bounding box center [847, 319] width 197 height 197
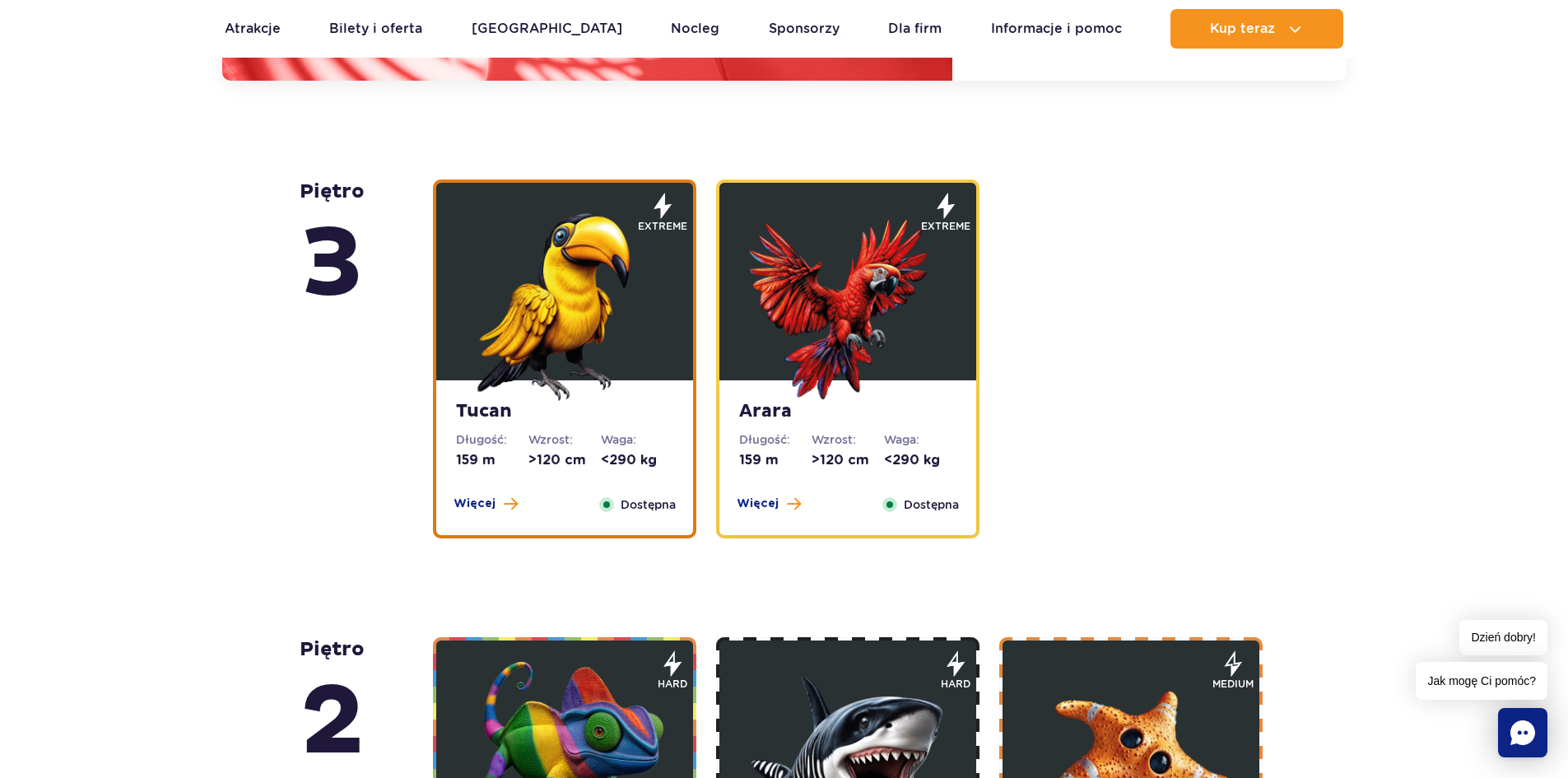
click at [612, 366] on img at bounding box center [564, 301] width 197 height 197
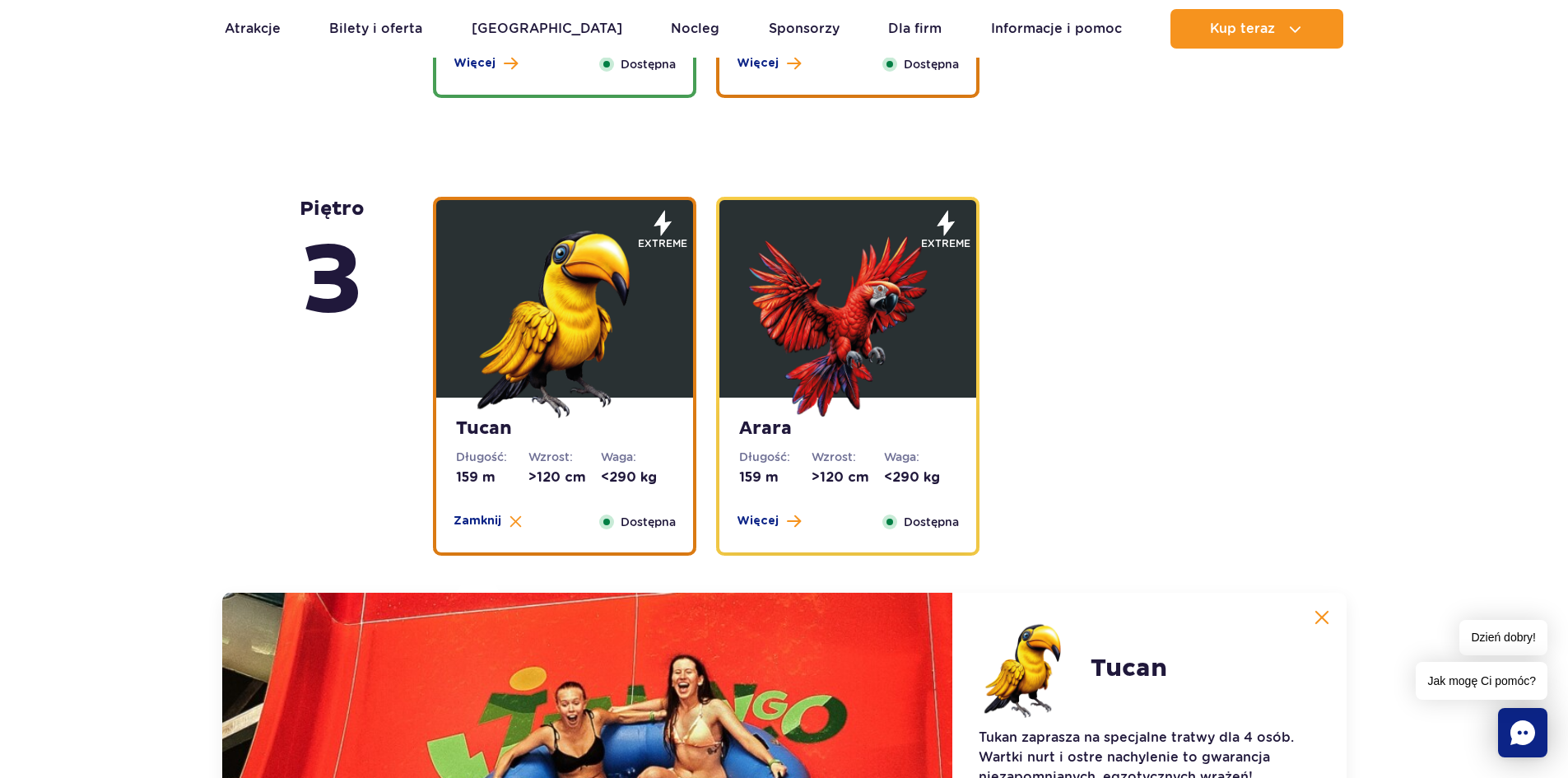
click at [914, 359] on img at bounding box center [847, 319] width 197 height 197
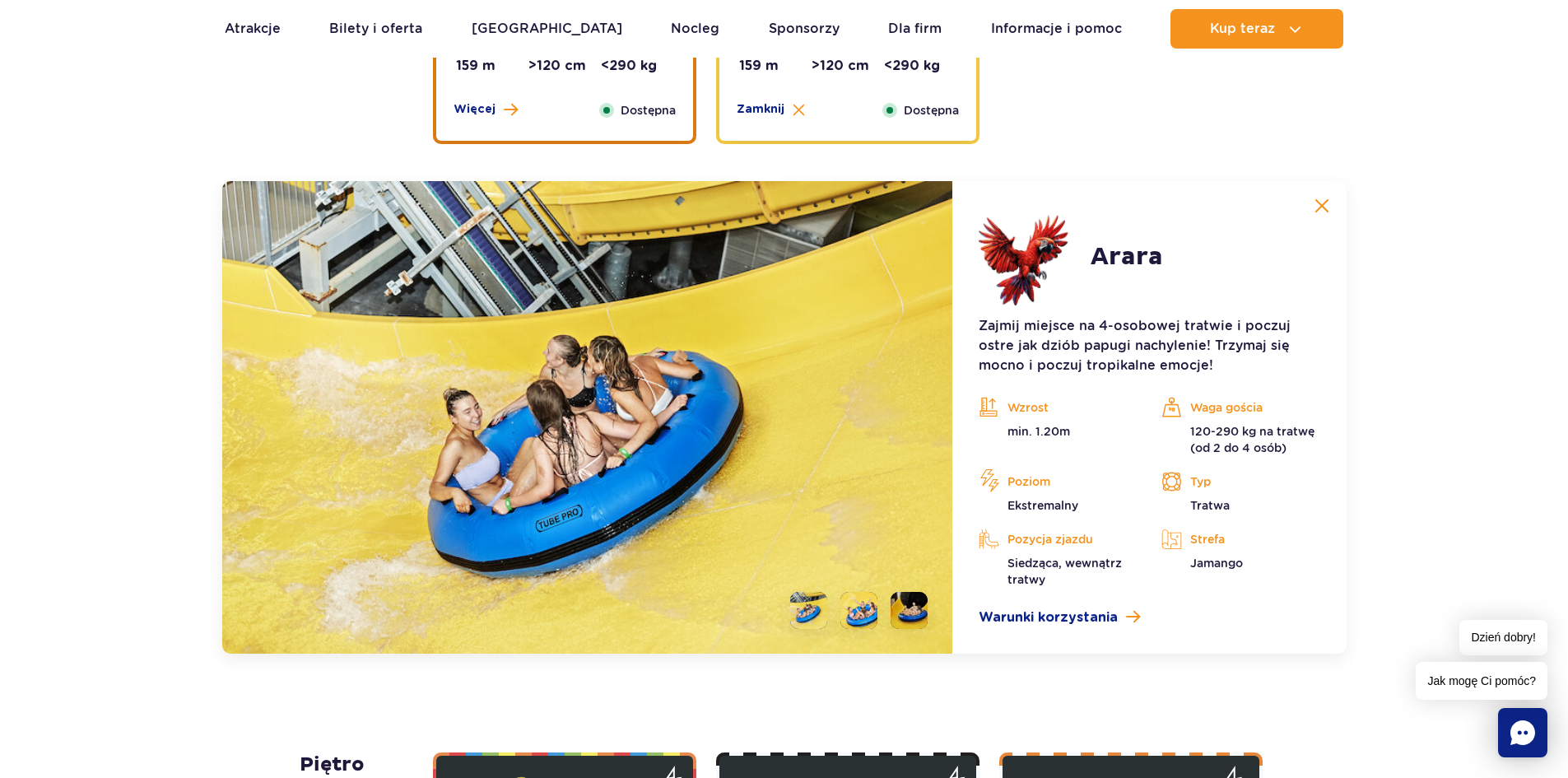
scroll to position [2445, 0]
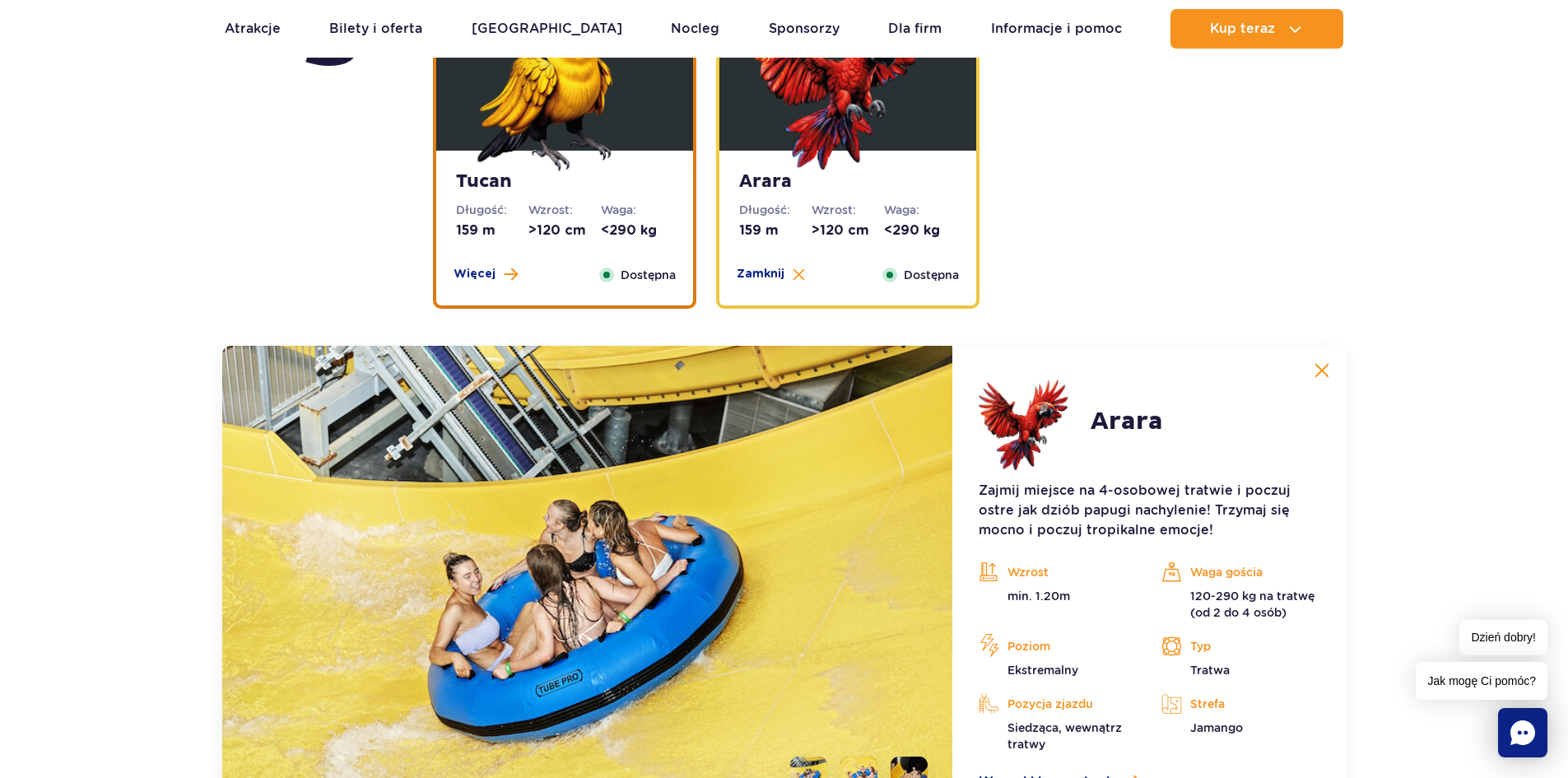
click at [1331, 372] on button at bounding box center [1322, 371] width 33 height 33
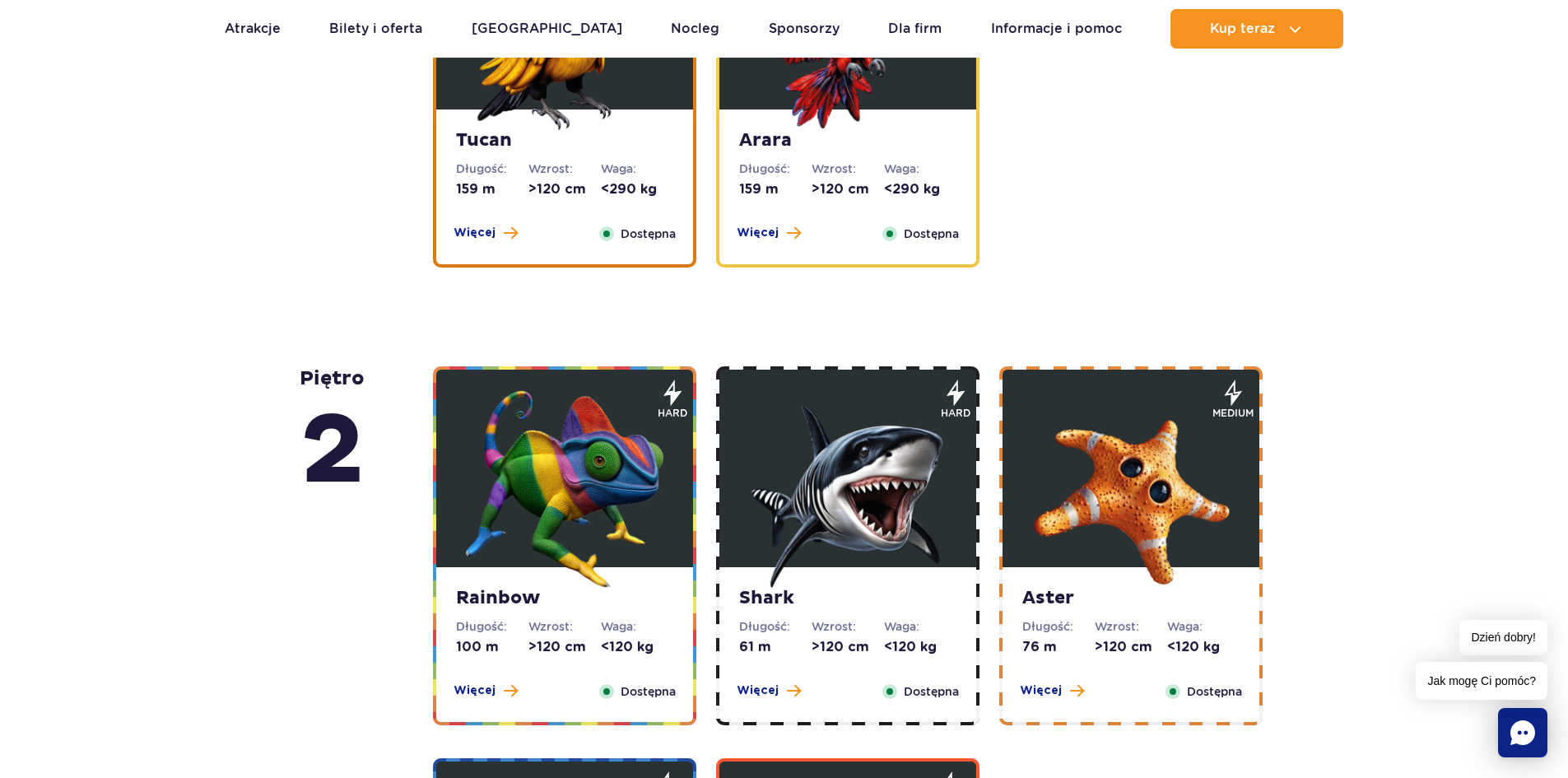
scroll to position [2527, 0]
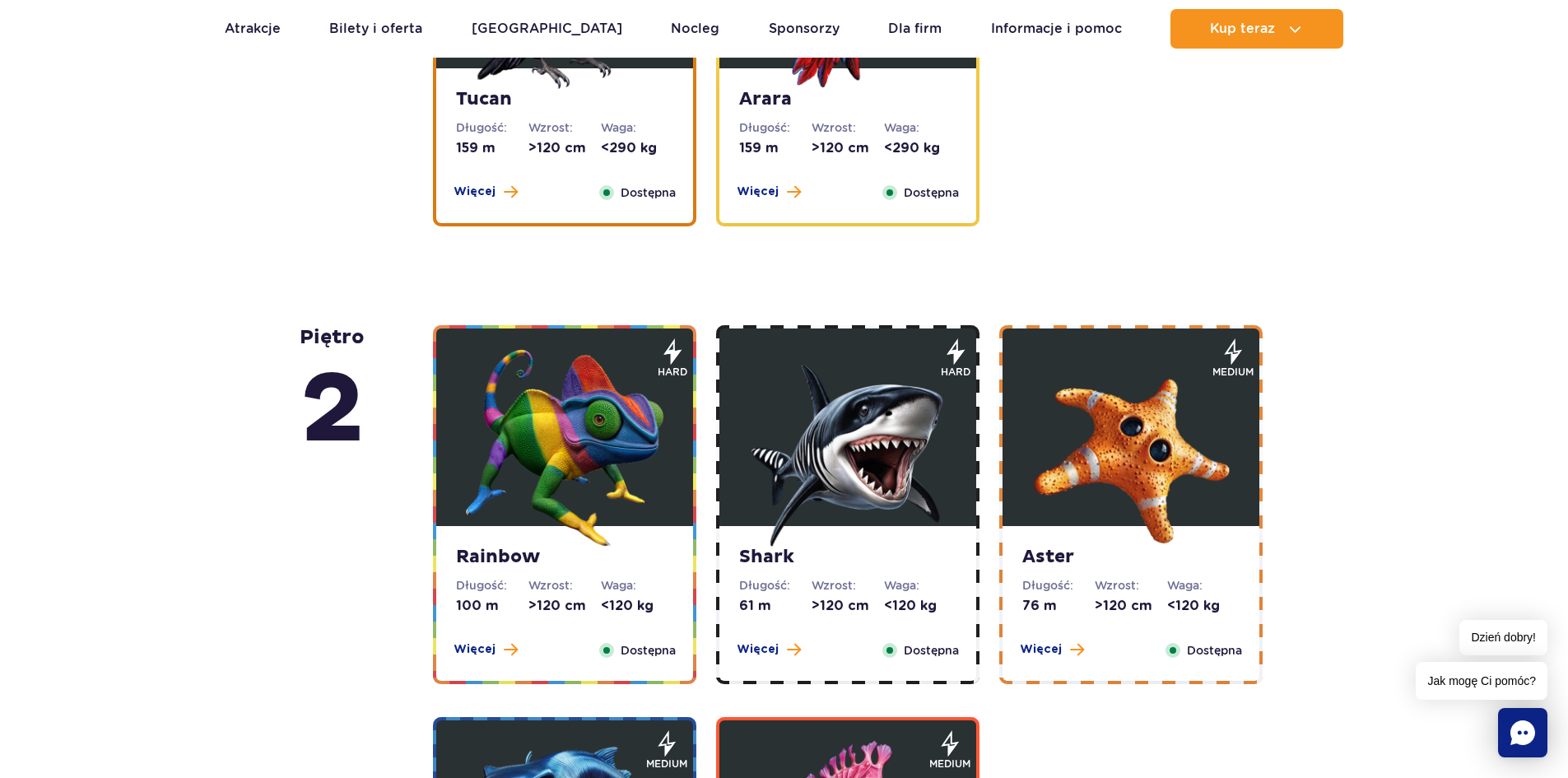
click at [599, 463] on img at bounding box center [564, 447] width 197 height 197
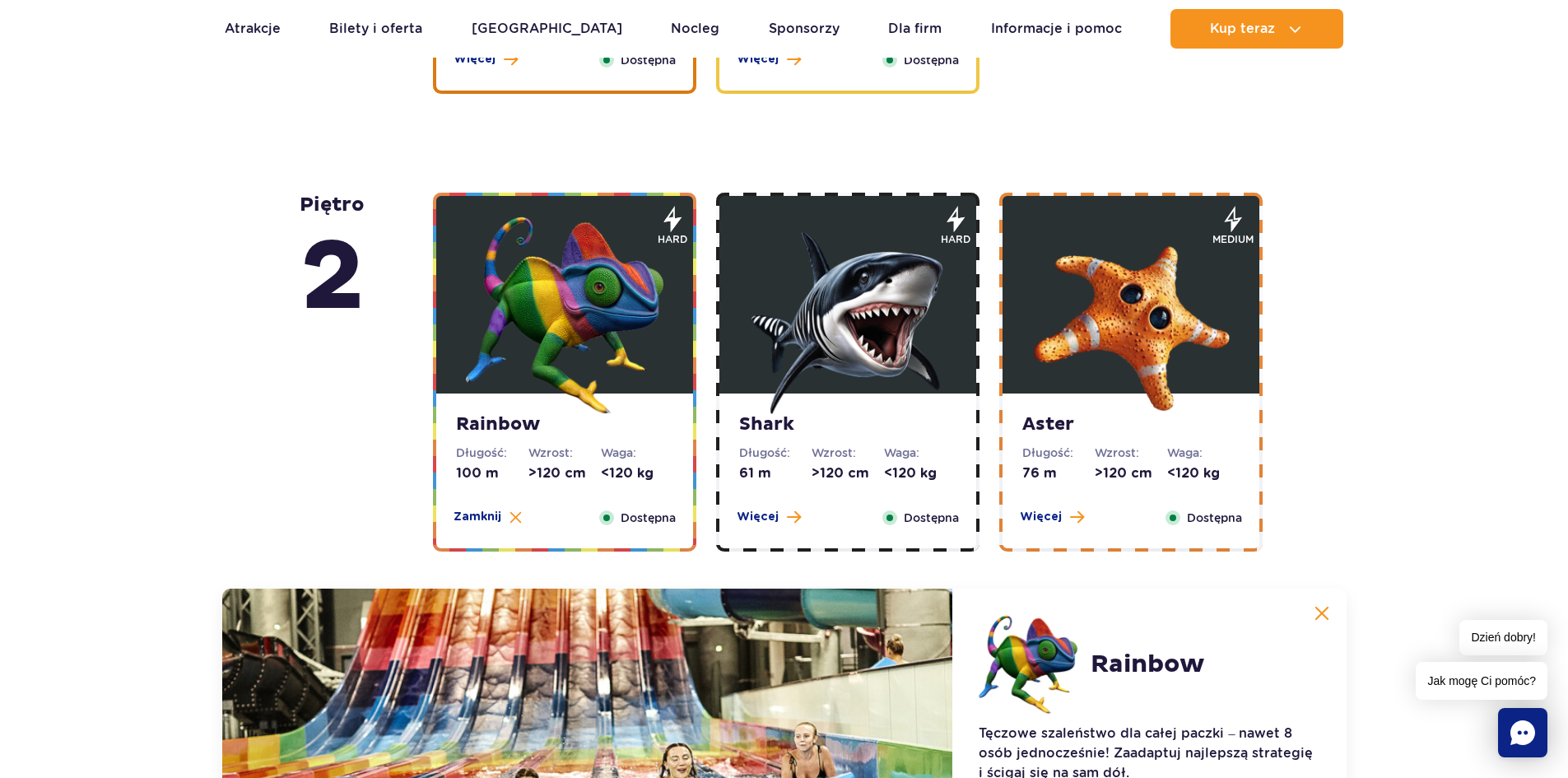
scroll to position [2656, 0]
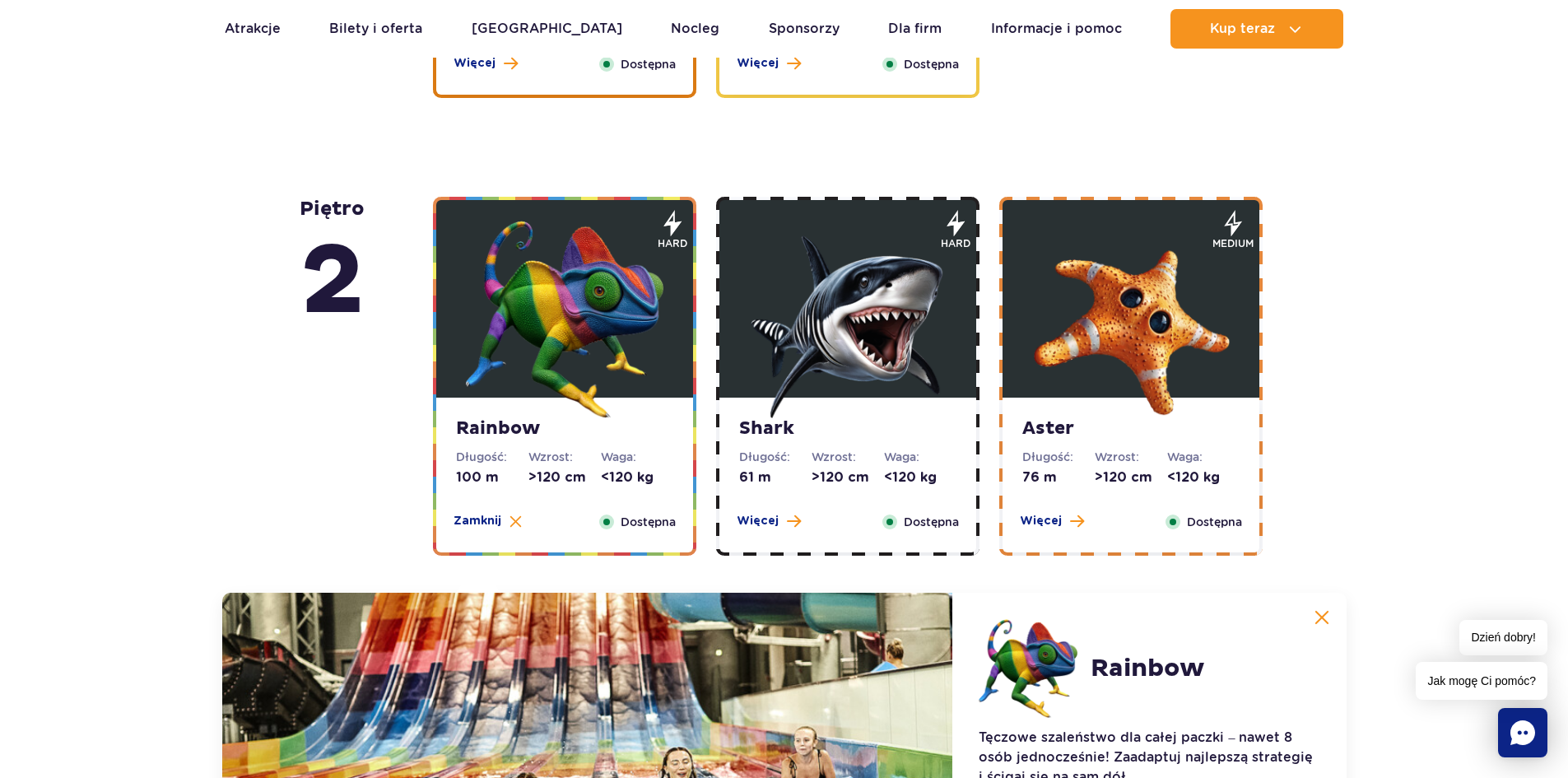
click at [858, 415] on img at bounding box center [847, 319] width 197 height 197
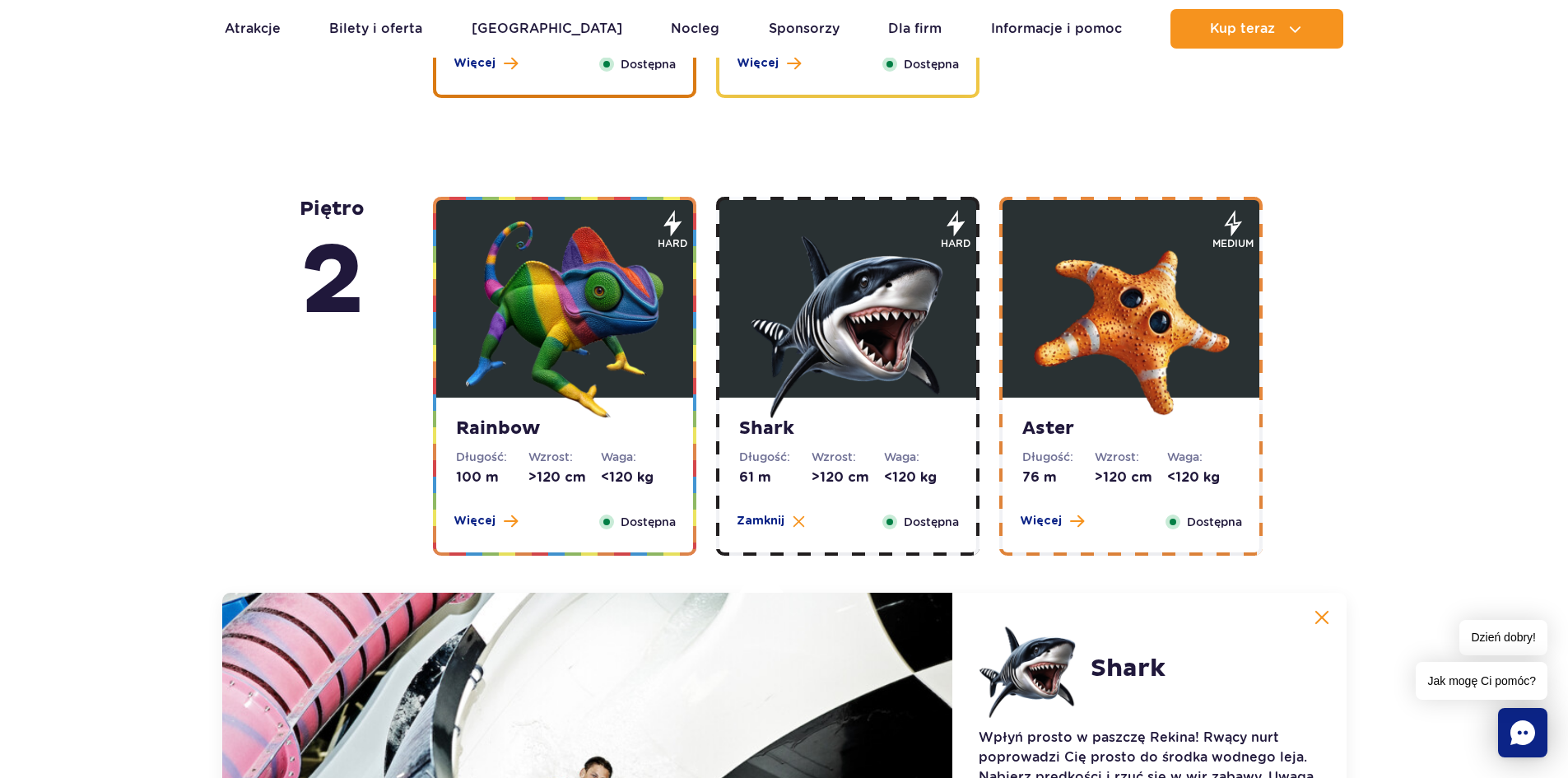
click at [1150, 339] on img at bounding box center [1131, 319] width 197 height 197
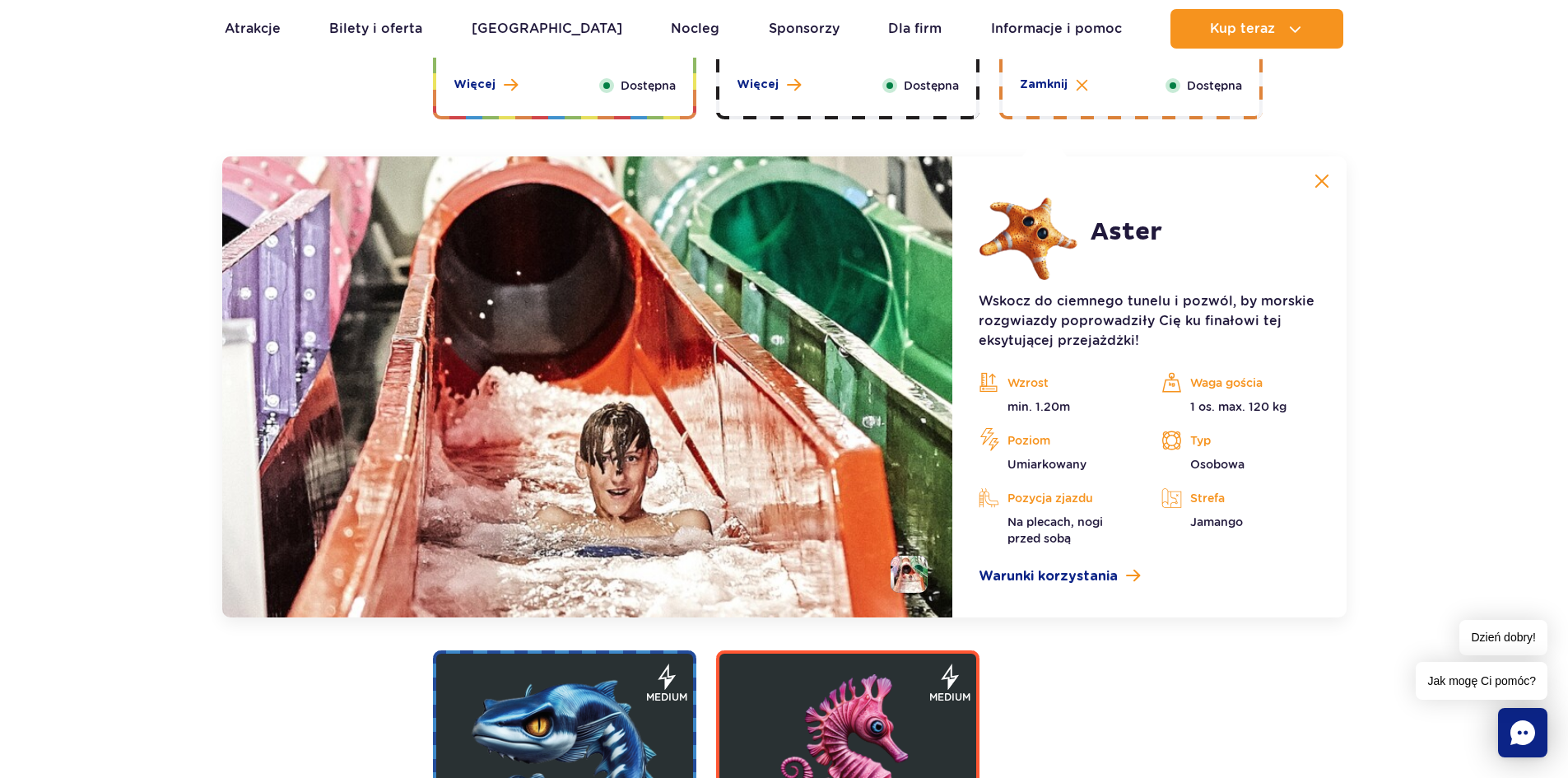
scroll to position [2985, 0]
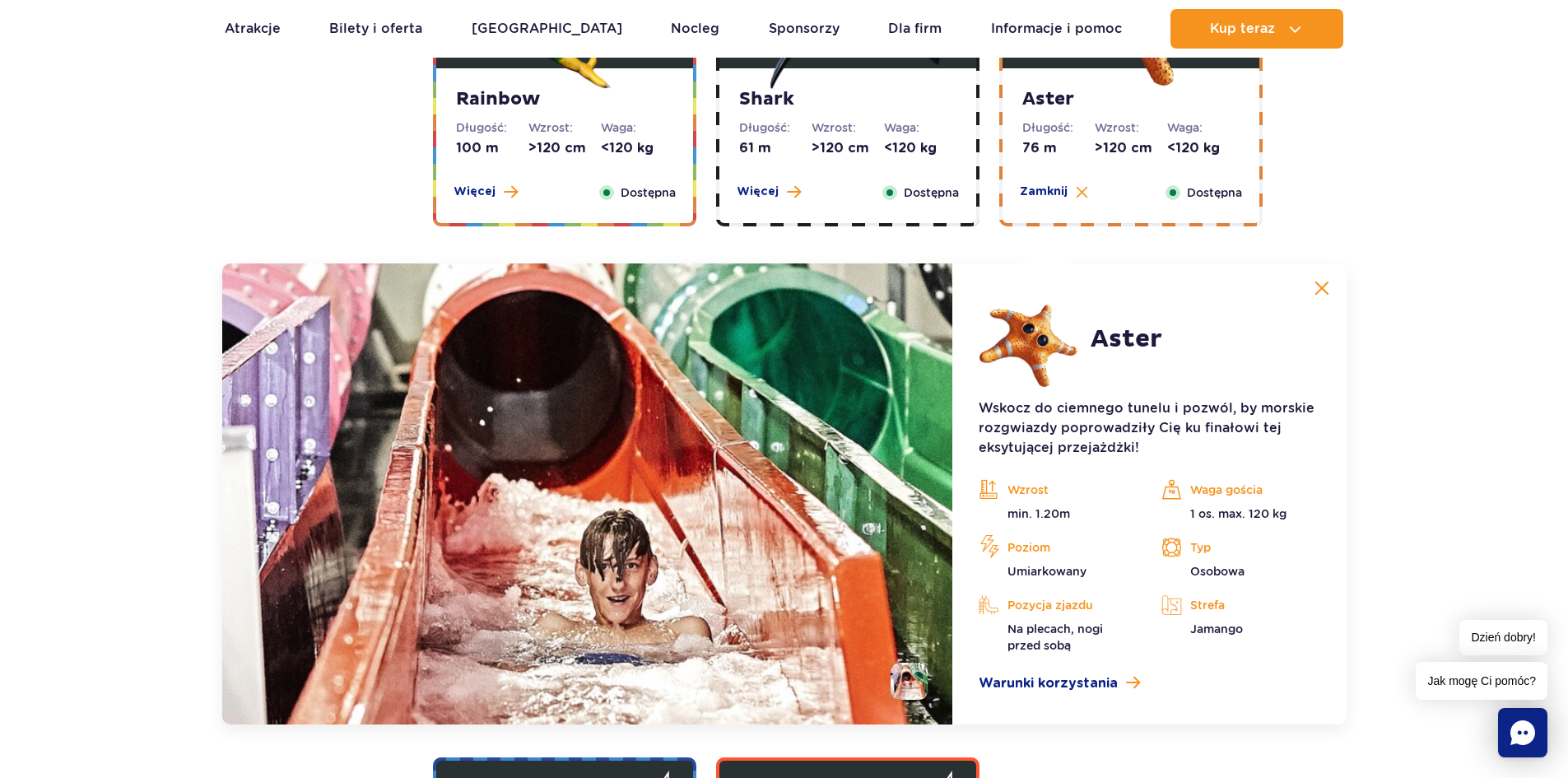
click at [1318, 285] on img at bounding box center [1322, 287] width 15 height 15
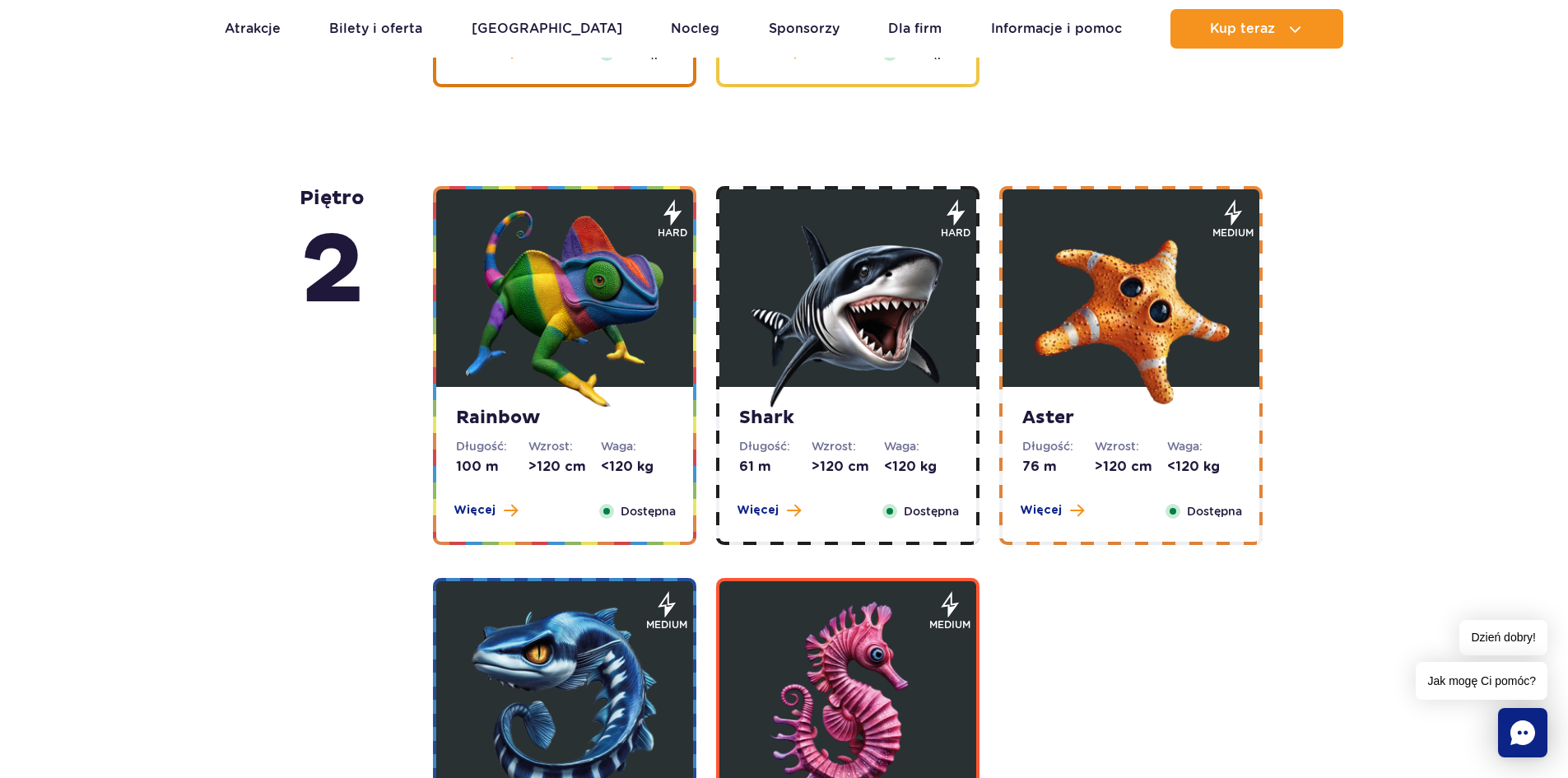
scroll to position [2656, 0]
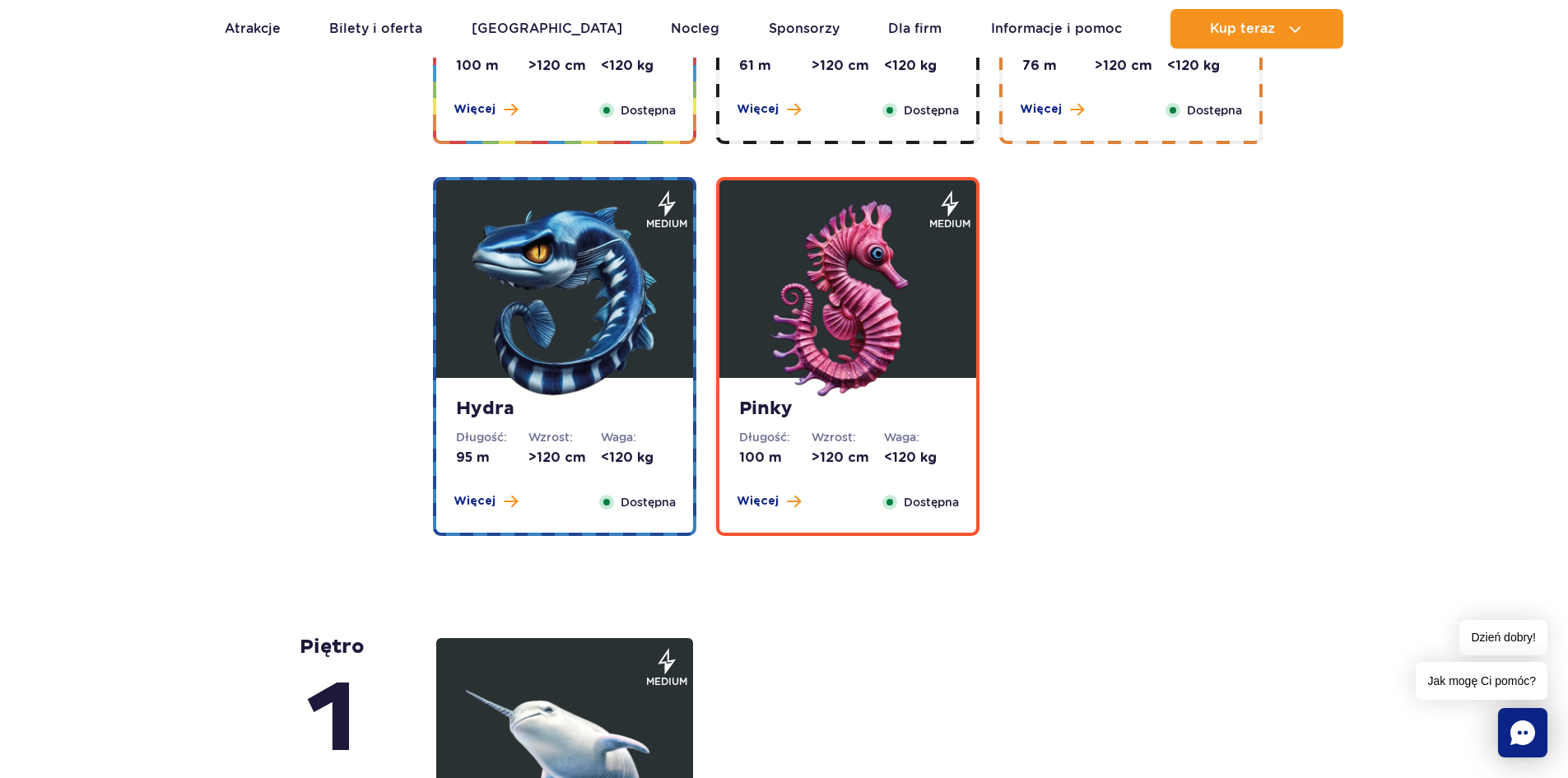
click at [531, 373] on img at bounding box center [564, 299] width 197 height 197
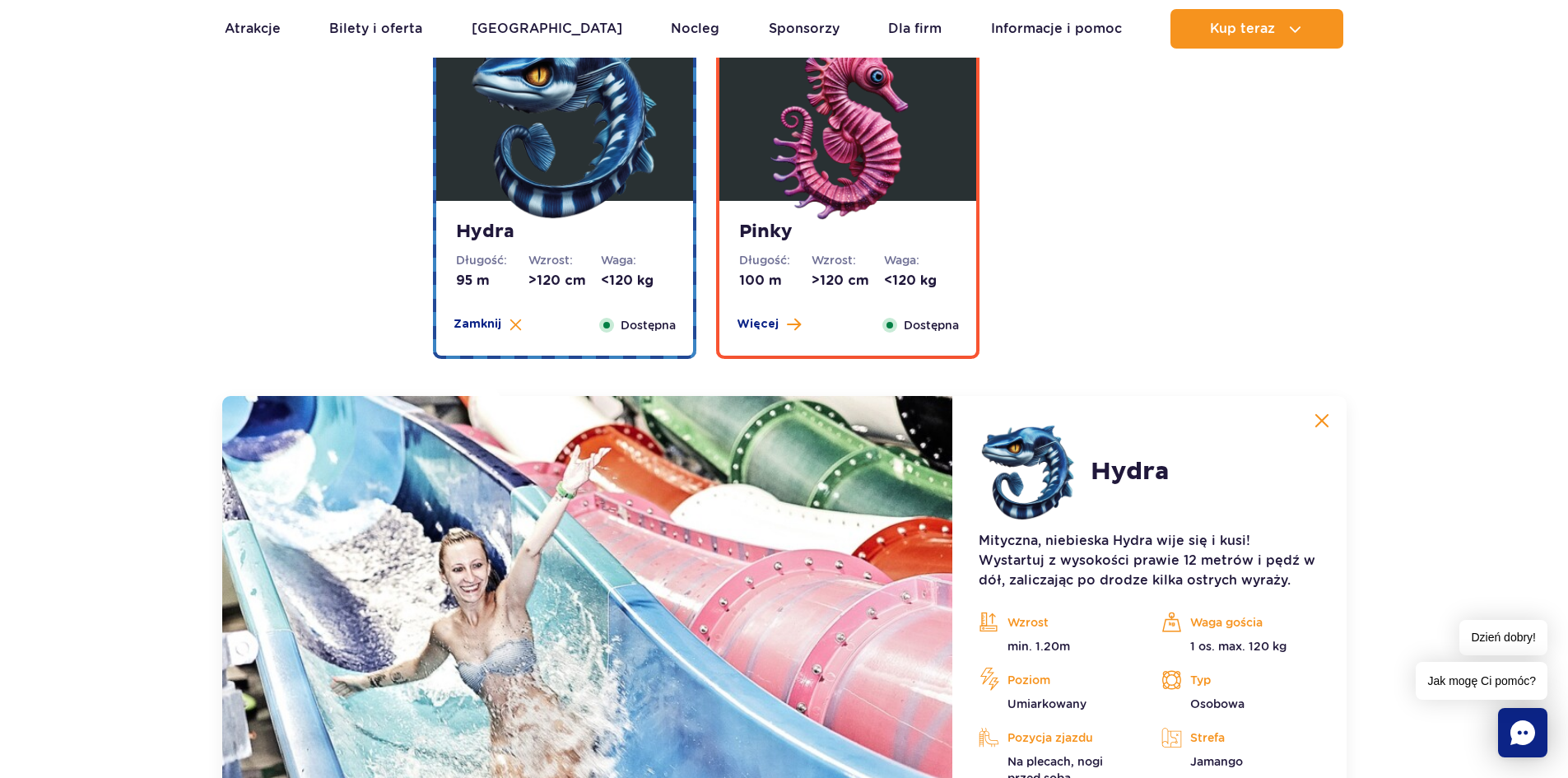
scroll to position [3212, 0]
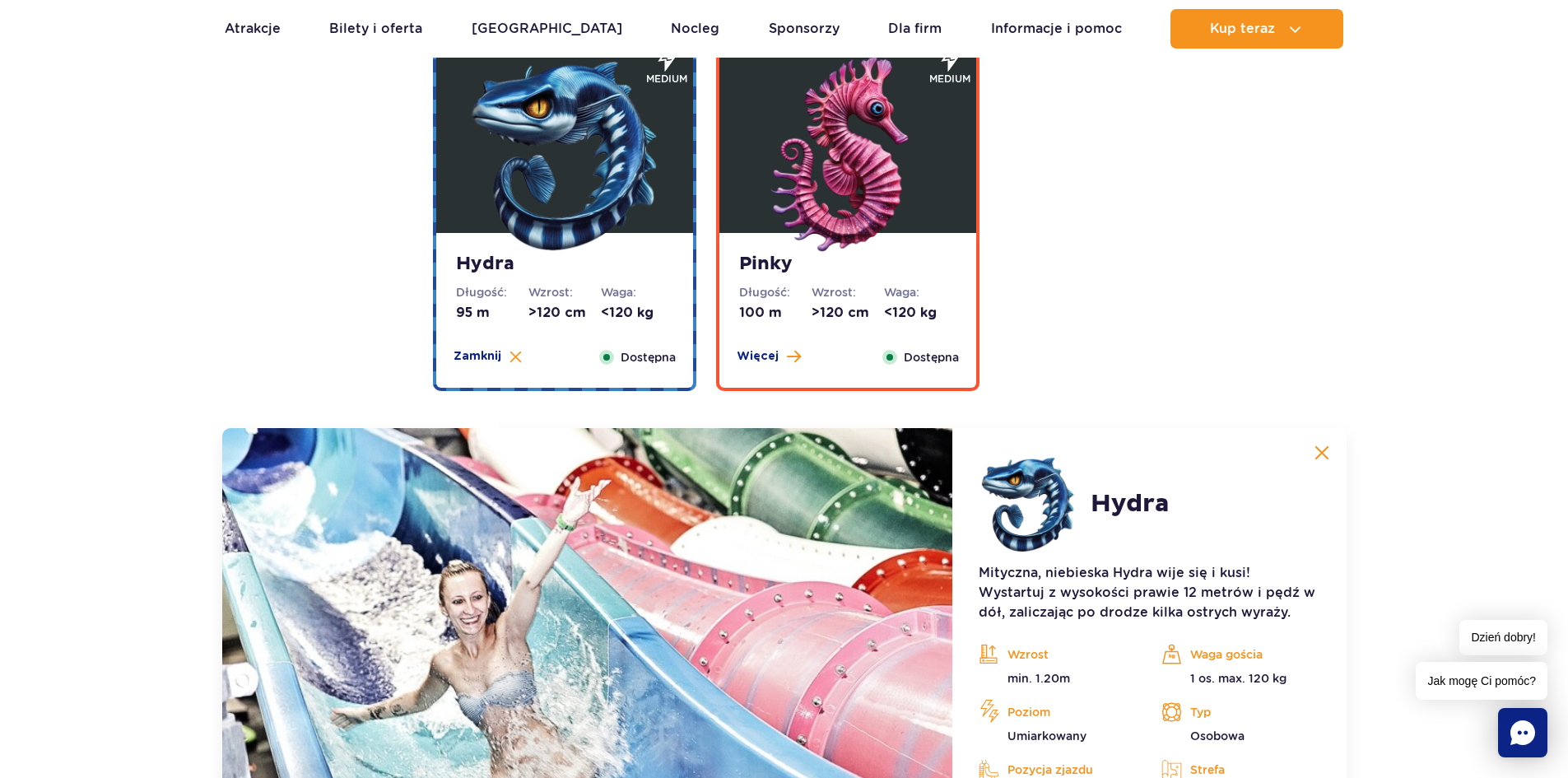
click at [1317, 457] on img at bounding box center [1322, 452] width 15 height 15
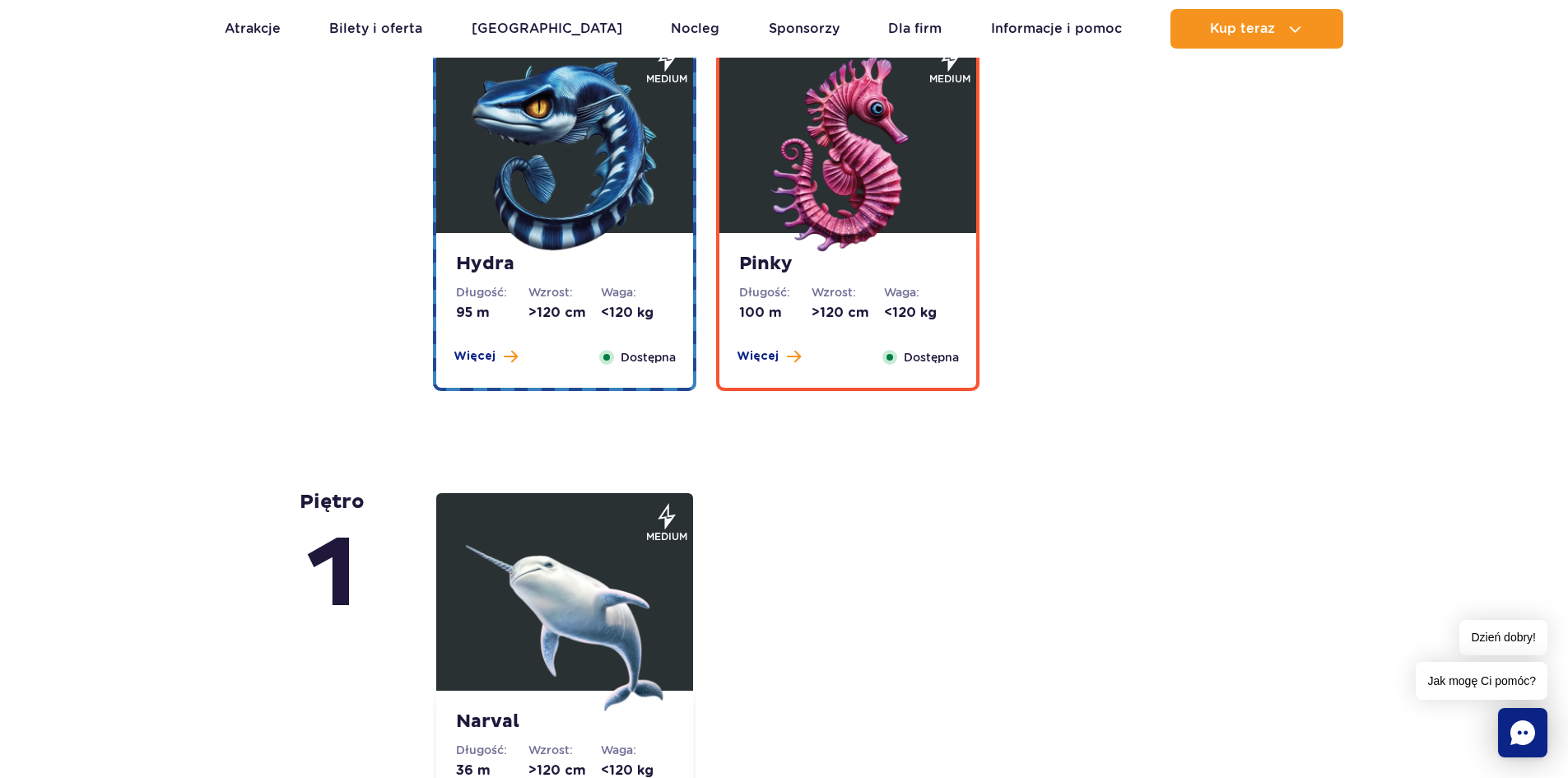
click at [928, 291] on dt "Waga:" at bounding box center [921, 292] width 73 height 17
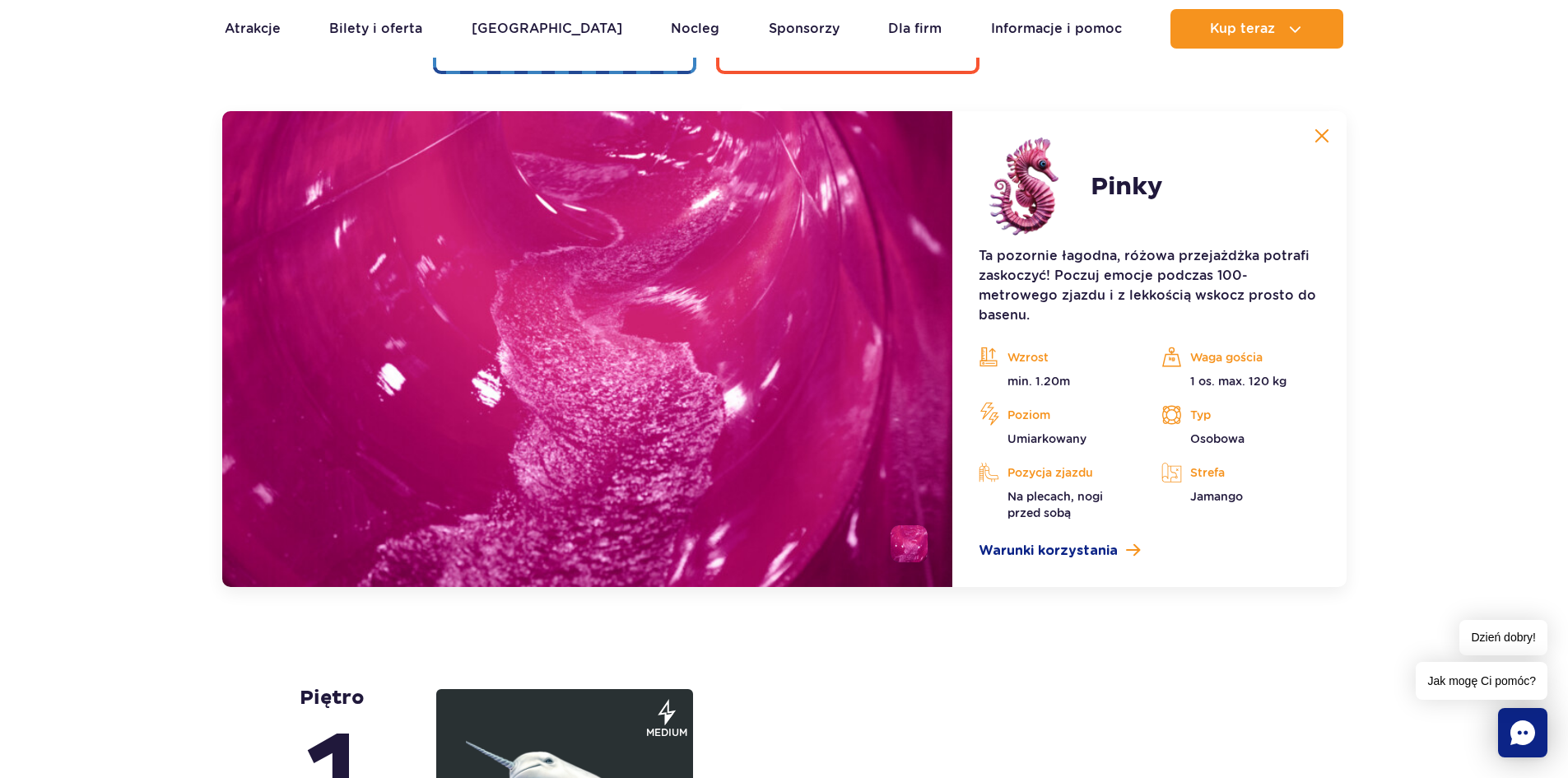
scroll to position [3542, 0]
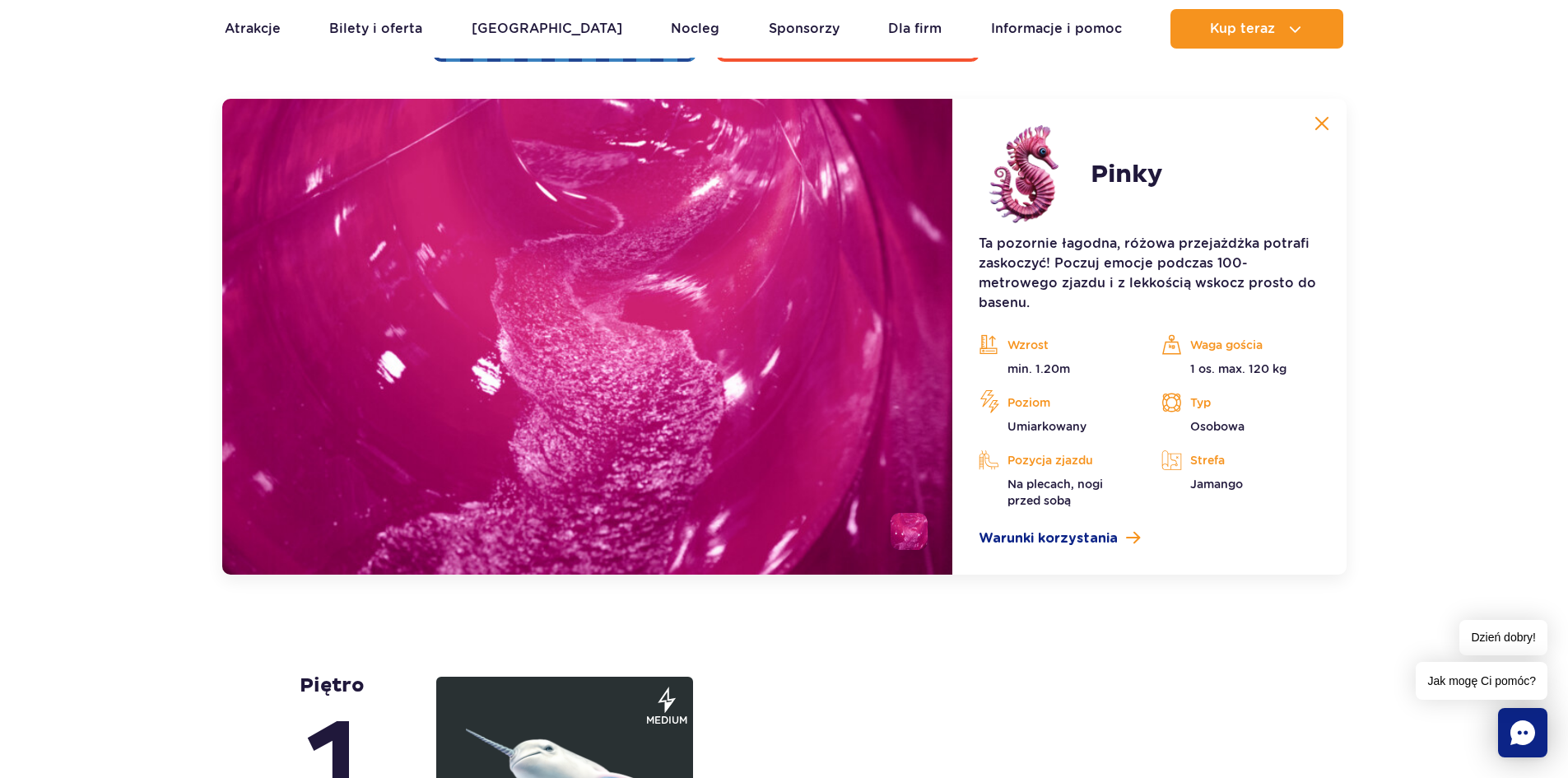
click at [1317, 126] on img at bounding box center [1322, 123] width 15 height 15
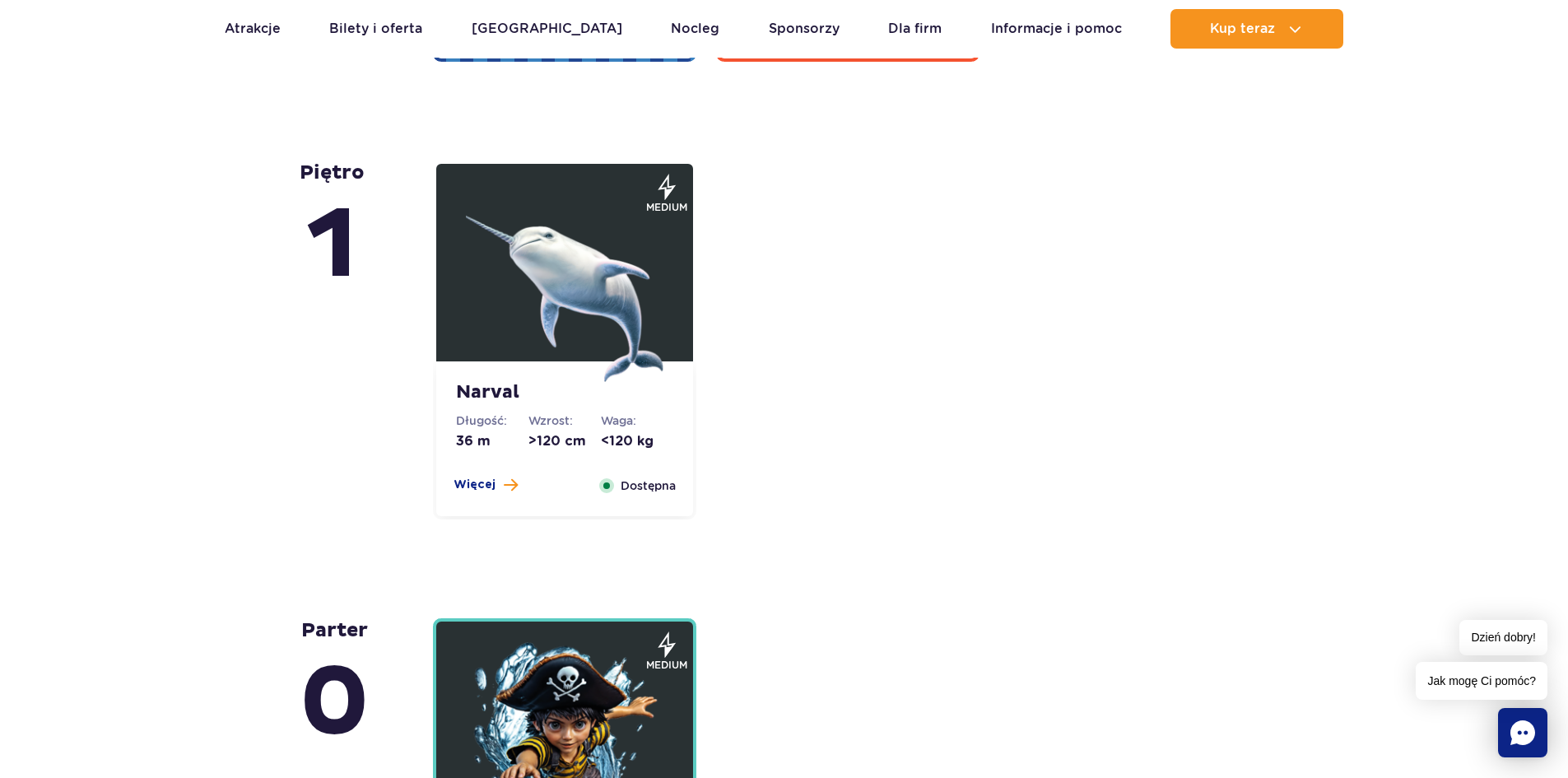
click at [646, 337] on img at bounding box center [564, 283] width 197 height 197
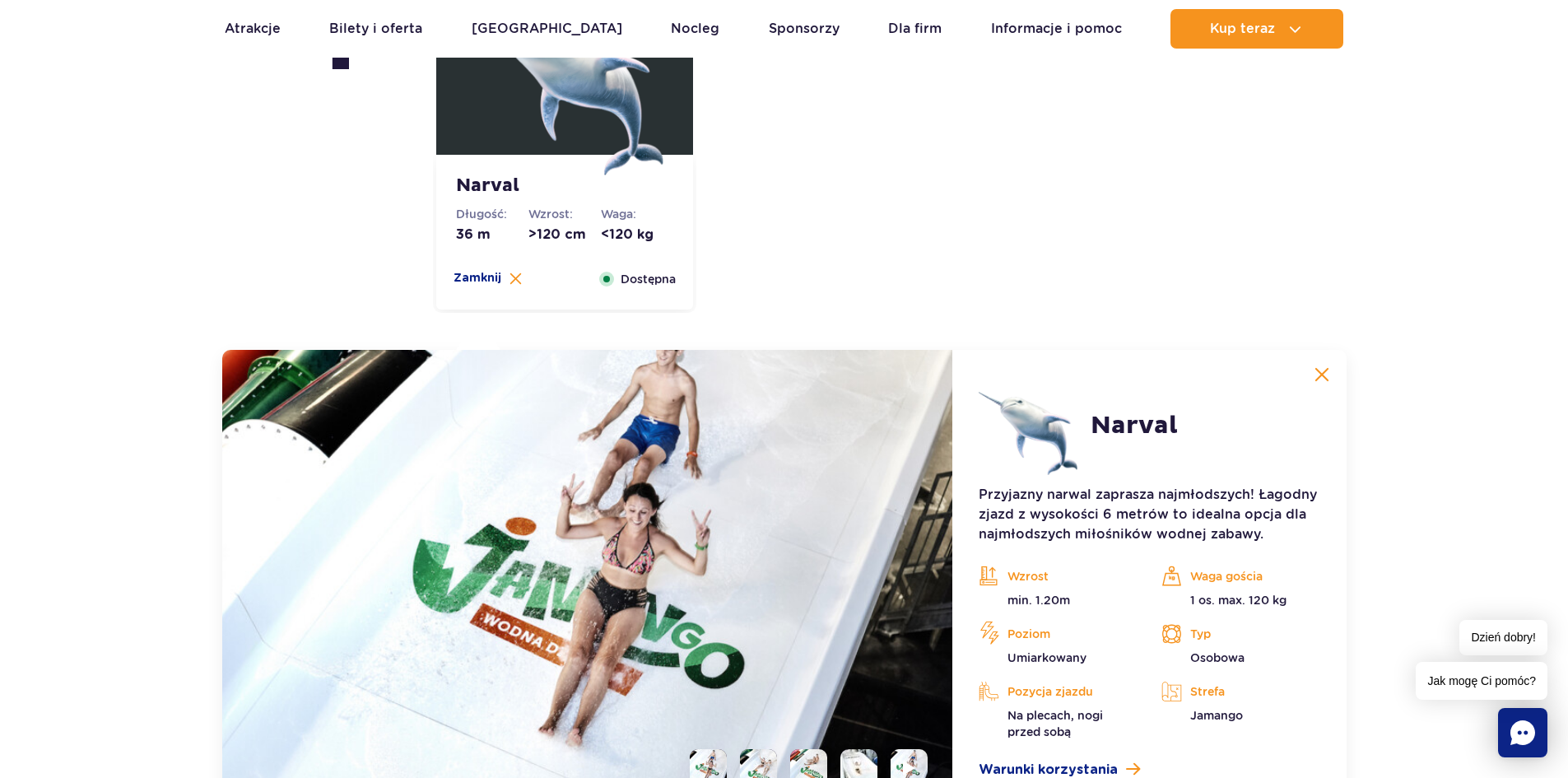
scroll to position [3753, 0]
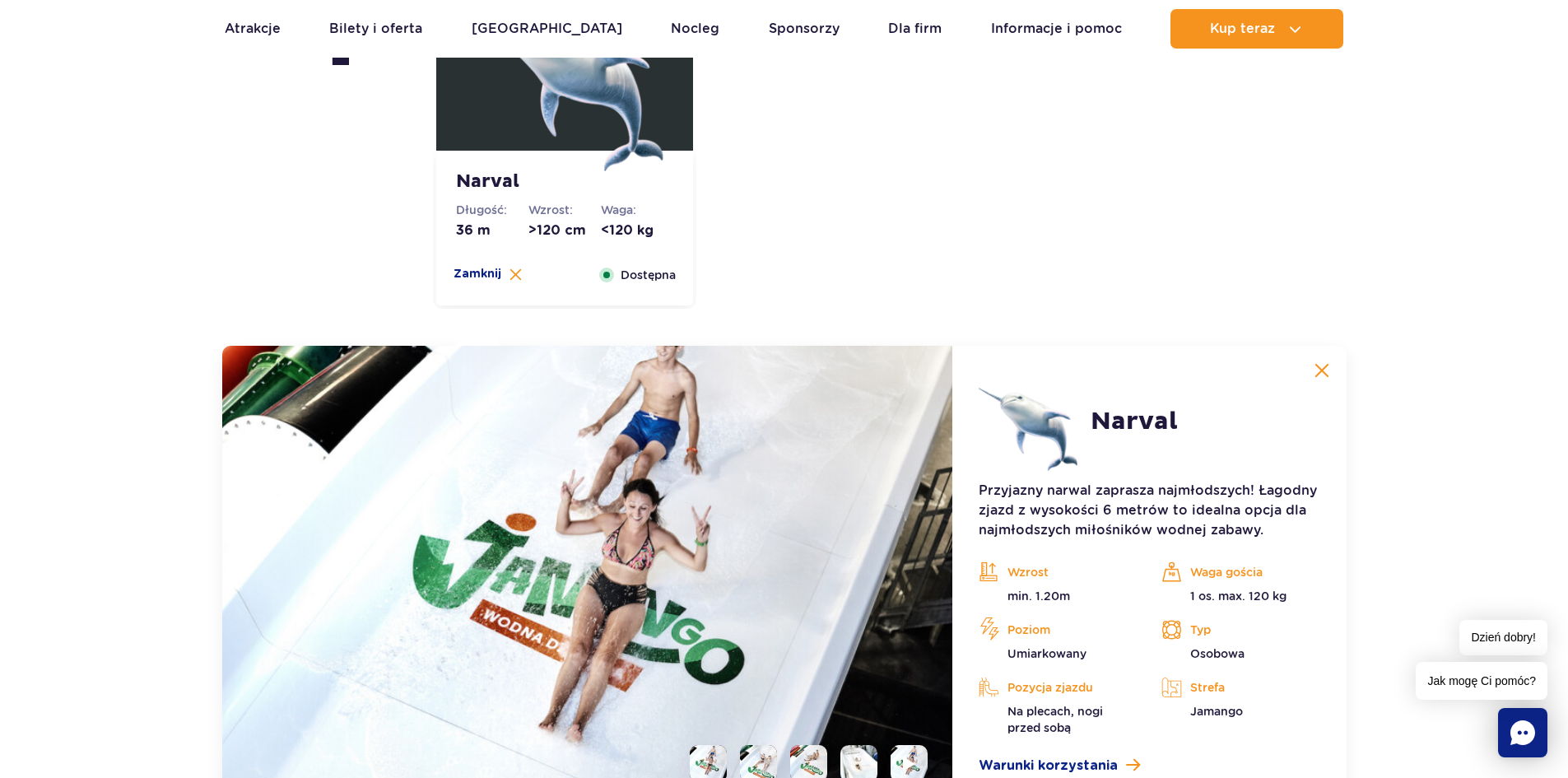
click at [1332, 367] on button at bounding box center [1322, 371] width 33 height 33
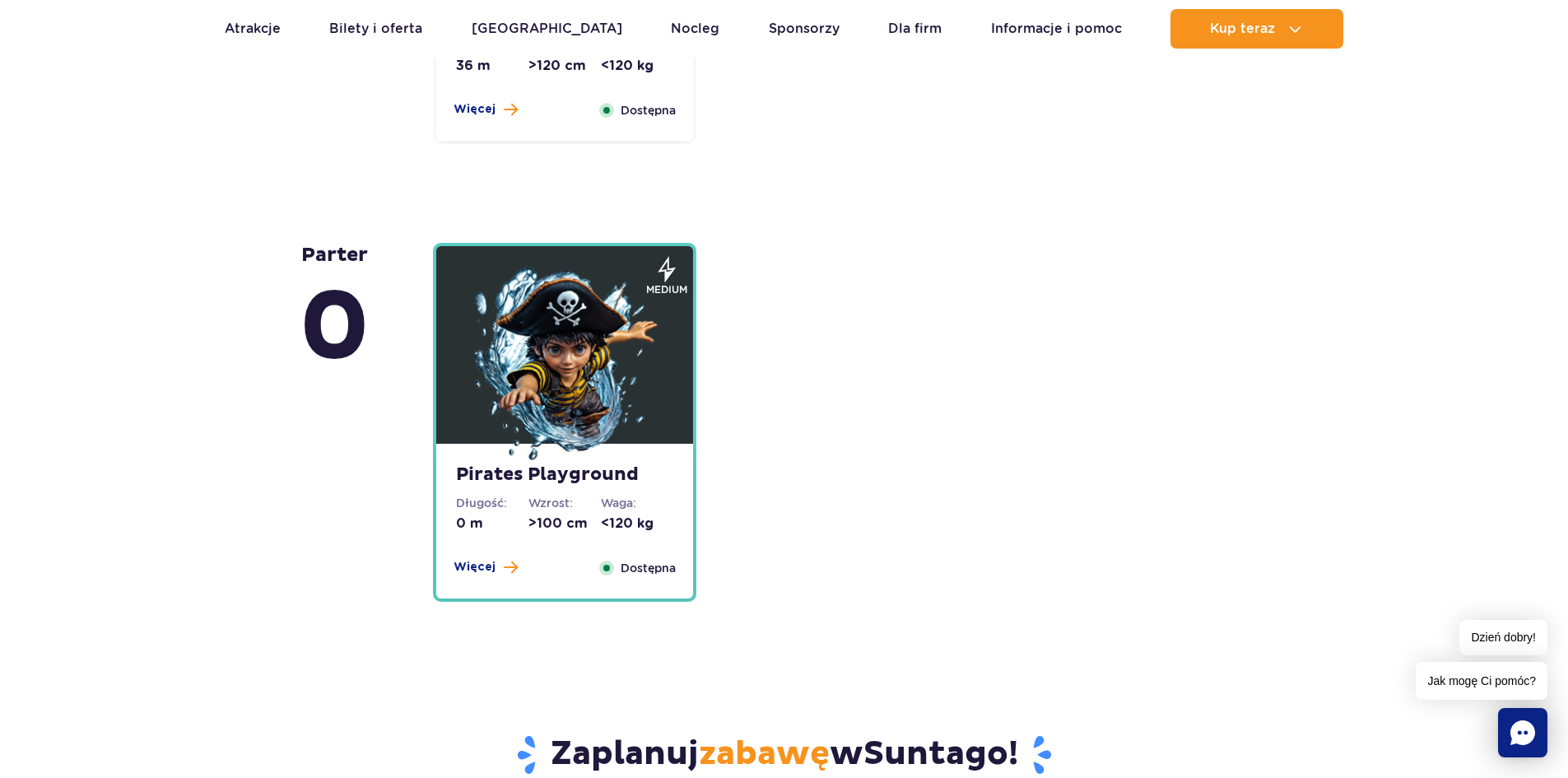
click at [540, 408] on img at bounding box center [564, 365] width 197 height 197
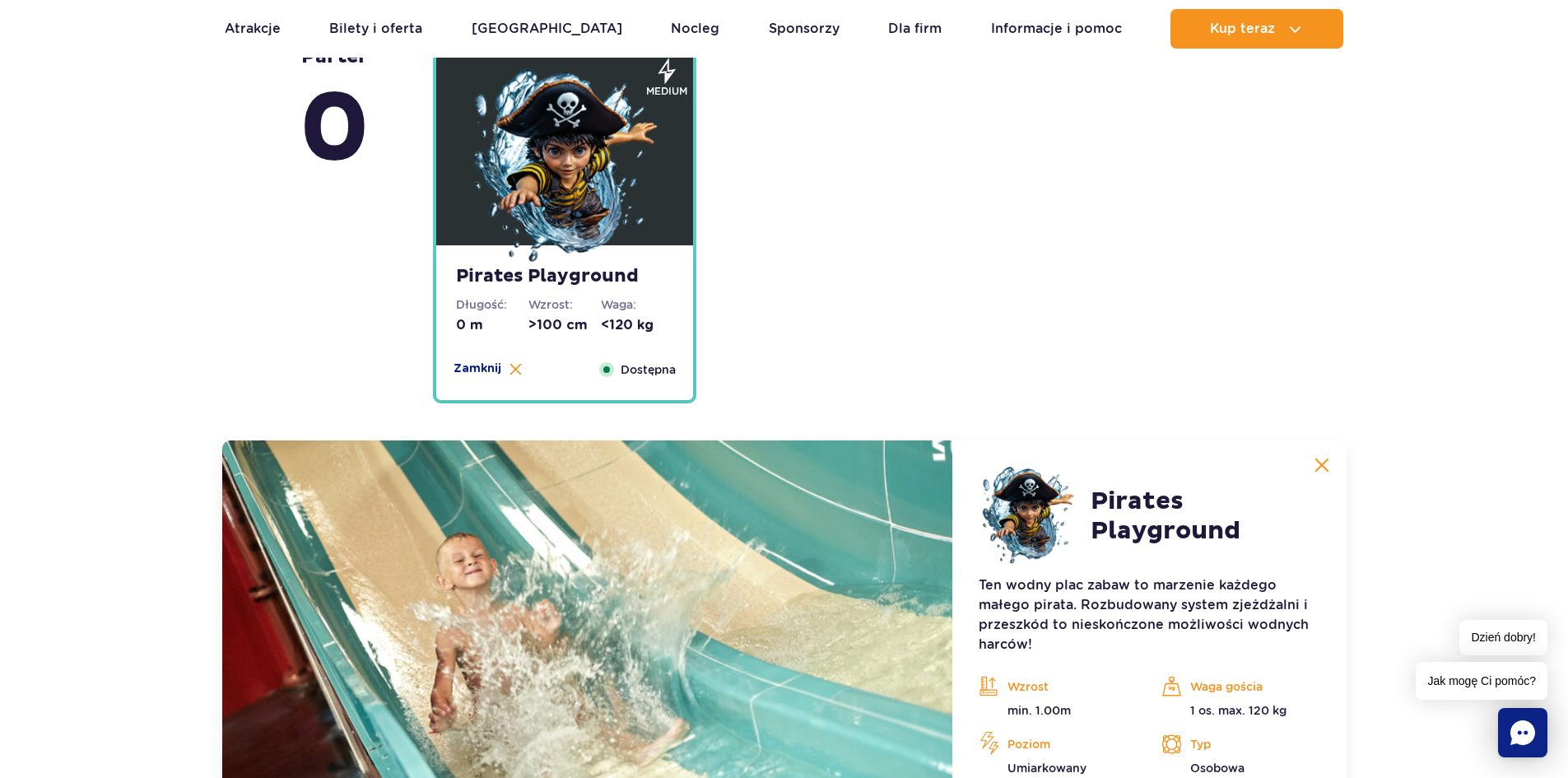
scroll to position [4211, 0]
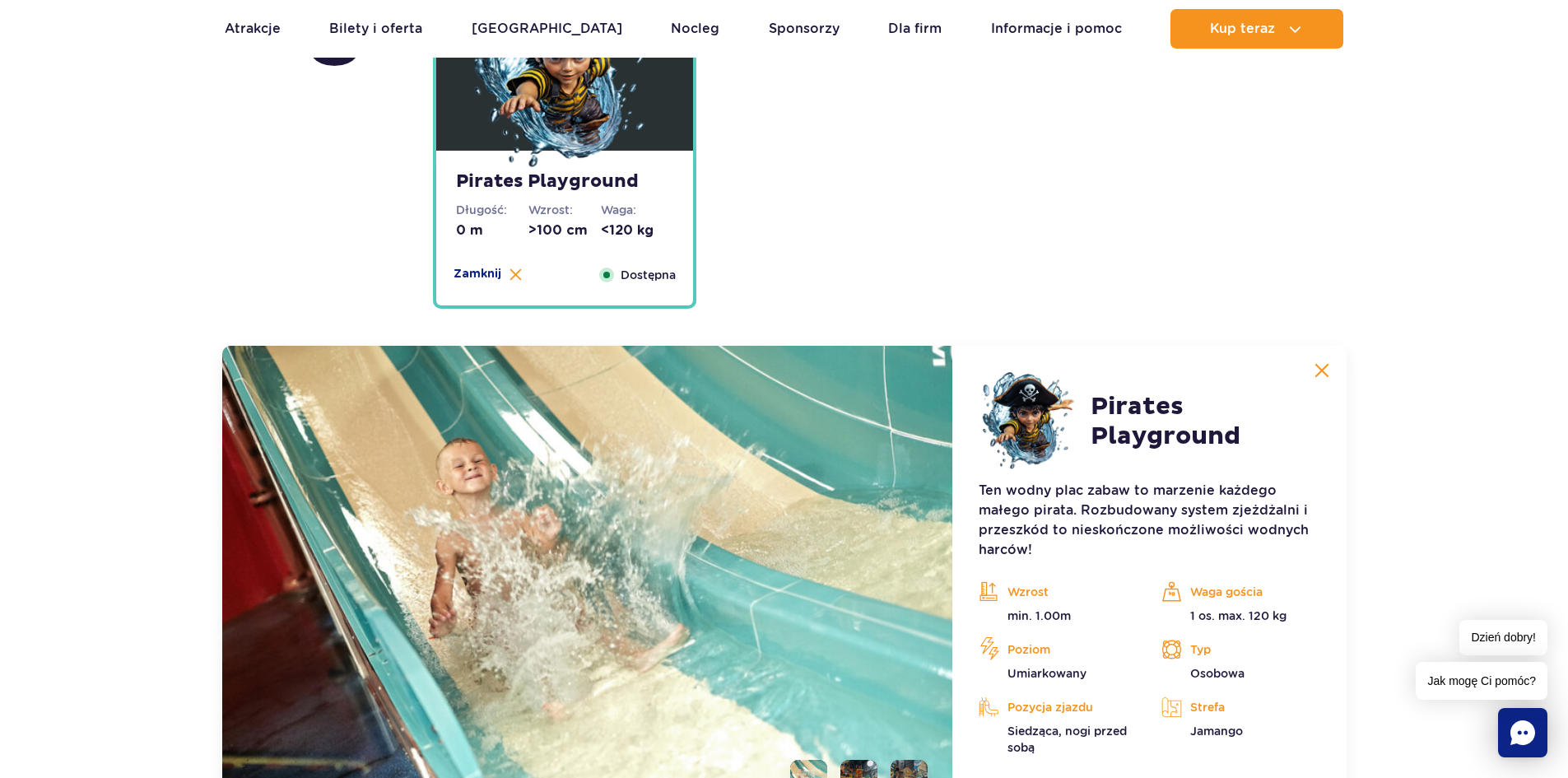
click at [1321, 366] on img at bounding box center [1322, 370] width 15 height 15
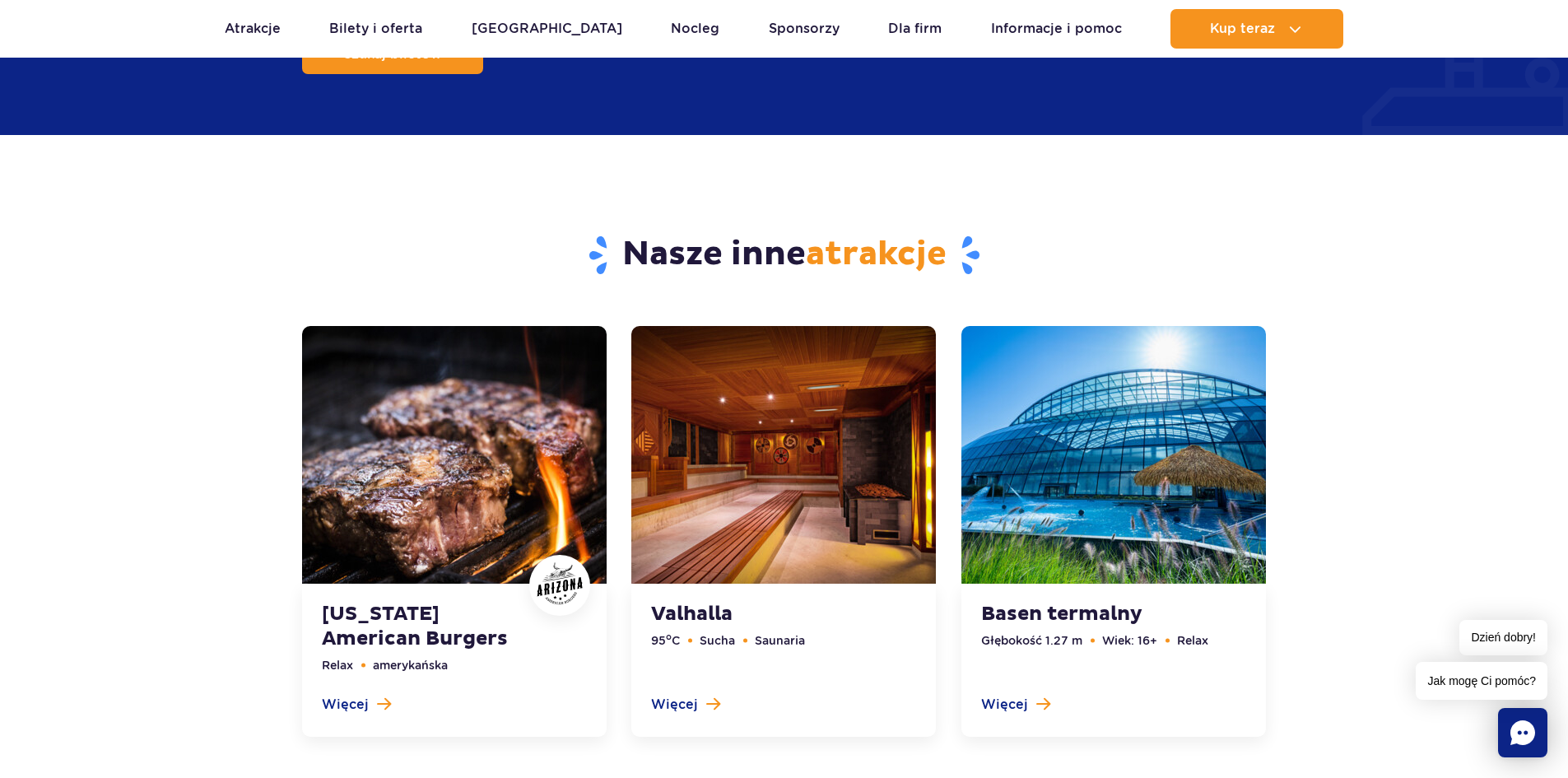
scroll to position [4952, 0]
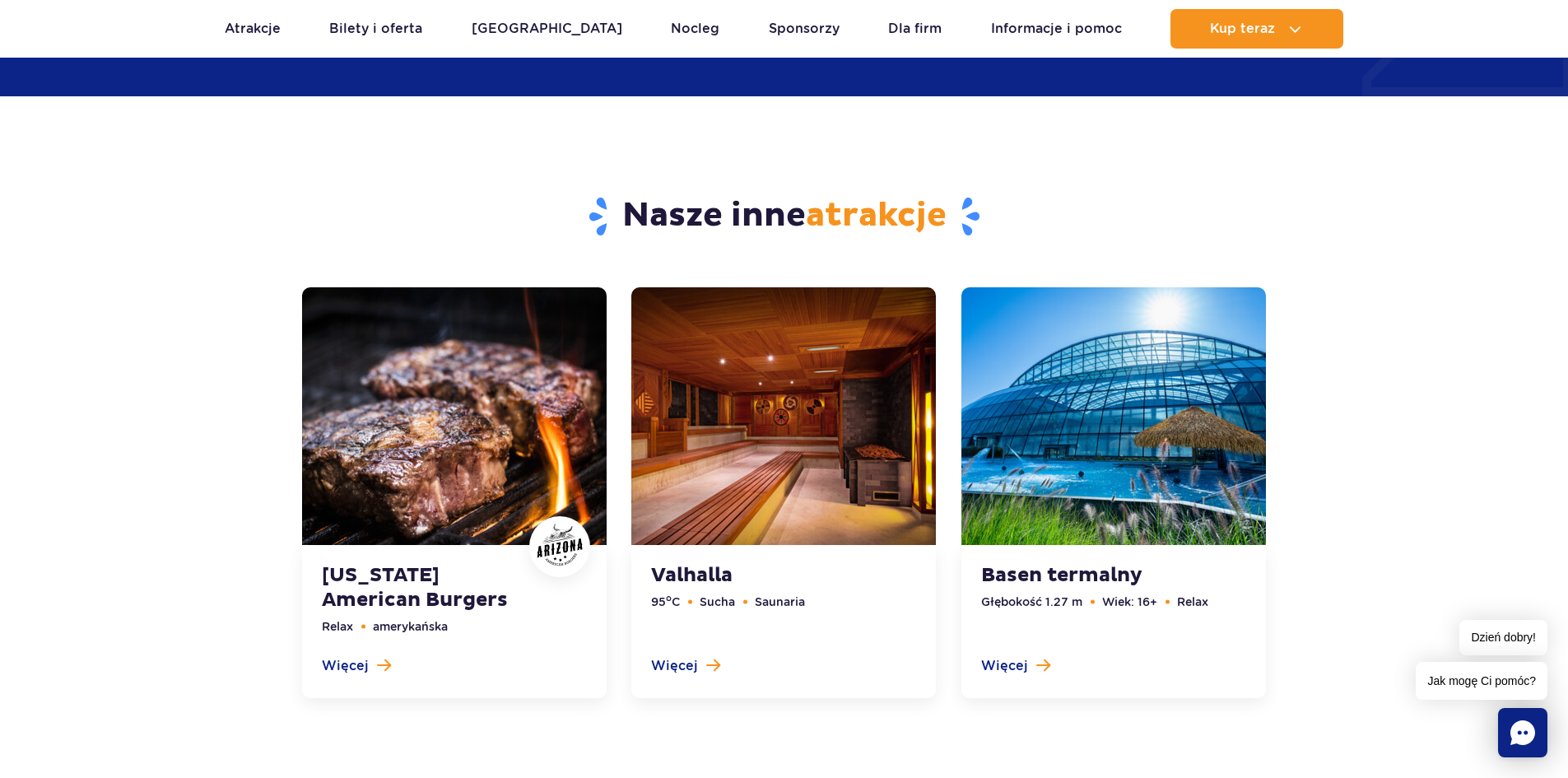
click at [748, 396] on link at bounding box center [784, 493] width 305 height 411
